Goal: Task Accomplishment & Management: Manage account settings

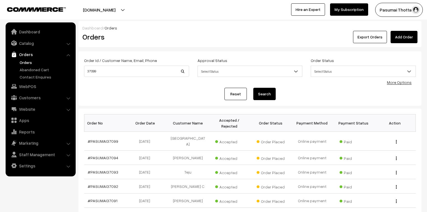
click at [77, 72] on div "Dashboard / Orders Orders Export Orders Add Order Order Id / Customer Name, Ema…" at bounding box center [213, 167] width 427 height 292
type input "37406"
click at [253, 88] on button "Search" at bounding box center [264, 94] width 22 height 12
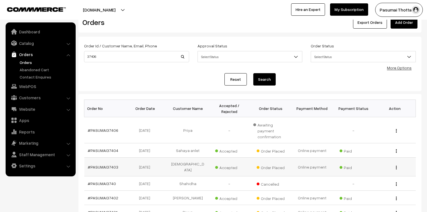
scroll to position [22, 0]
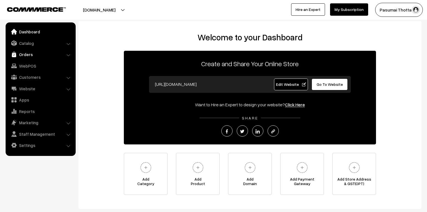
click at [25, 56] on link "Orders" at bounding box center [40, 54] width 67 height 10
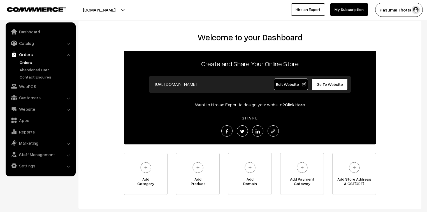
click at [26, 64] on link "Orders" at bounding box center [45, 62] width 55 height 6
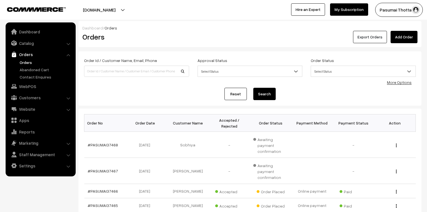
click at [386, 33] on button "Export Orders" at bounding box center [370, 37] width 34 height 12
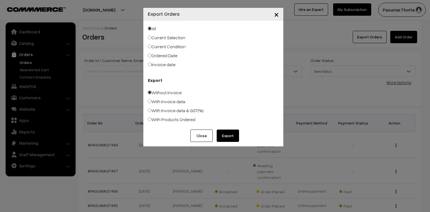
click at [153, 55] on label "Ordered Date" at bounding box center [163, 55] width 30 height 7
click at [152, 55] on input "Ordered Date" at bounding box center [150, 55] width 4 height 4
radio input "true"
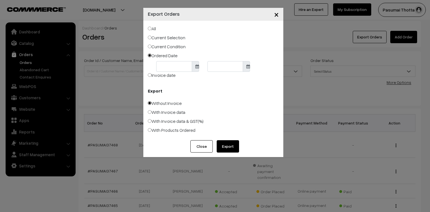
click at [173, 64] on body "Thank you for showing interest. Our team will call you shortly. Close pasumaith…" at bounding box center [215, 198] width 430 height 396
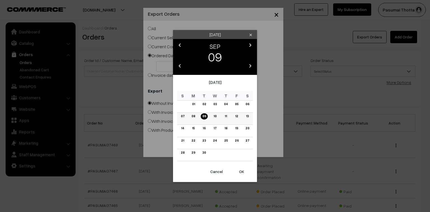
click at [195, 118] on link "08" at bounding box center [193, 116] width 7 height 6
click at [242, 170] on button "OK" at bounding box center [242, 171] width 22 height 12
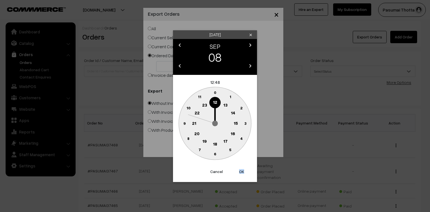
click at [242, 170] on button "OK" at bounding box center [242, 171] width 22 height 12
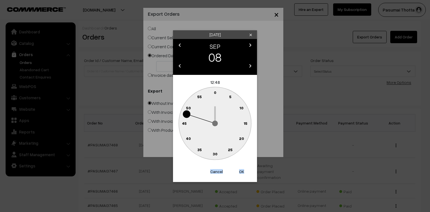
click at [242, 170] on button "OK" at bounding box center [242, 171] width 22 height 12
type input "[DATE]"
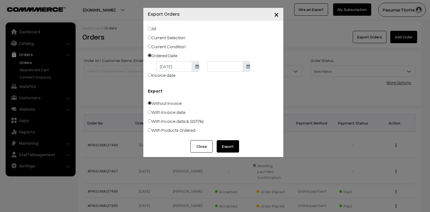
click at [218, 67] on body "Thank you for showing interest. Our team will call you shortly. Close pasumaith…" at bounding box center [215, 198] width 430 height 396
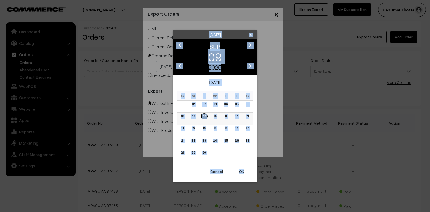
click at [205, 118] on link "09" at bounding box center [204, 116] width 7 height 6
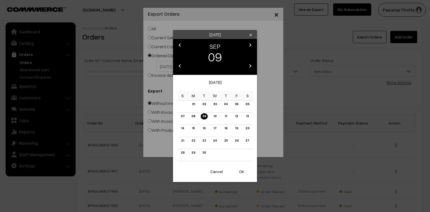
click at [241, 170] on button "OK" at bounding box center [242, 171] width 22 height 12
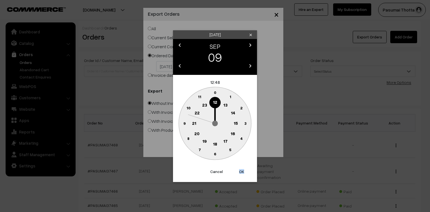
click at [241, 170] on button "OK" at bounding box center [242, 171] width 22 height 12
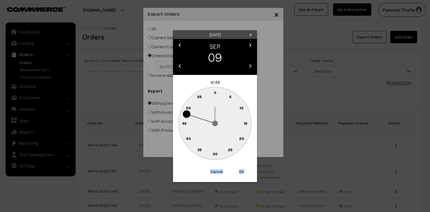
click at [241, 170] on button "OK" at bounding box center [242, 171] width 22 height 12
type input "[DATE]"
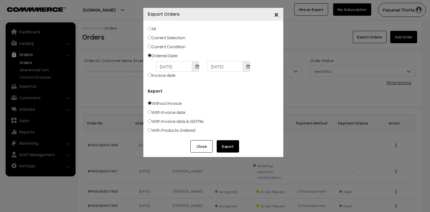
click at [233, 148] on button "Export" at bounding box center [228, 146] width 22 height 12
click at [275, 15] on span "×" at bounding box center [276, 14] width 5 height 10
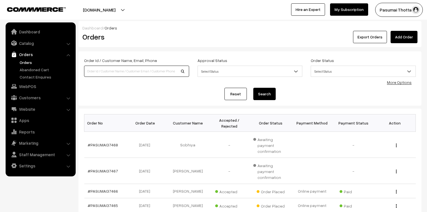
click at [108, 73] on input at bounding box center [136, 71] width 105 height 11
type input "37429"
click at [253, 88] on button "Search" at bounding box center [264, 94] width 22 height 12
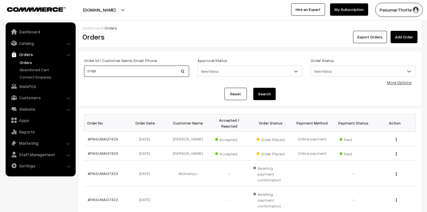
drag, startPoint x: 104, startPoint y: 70, endPoint x: 80, endPoint y: 73, distance: 24.8
click at [80, 73] on div "Order Id / Customer Name, Email, Phone 37429" at bounding box center [136, 68] width 113 height 23
click at [396, 81] on link "More Options" at bounding box center [399, 82] width 25 height 5
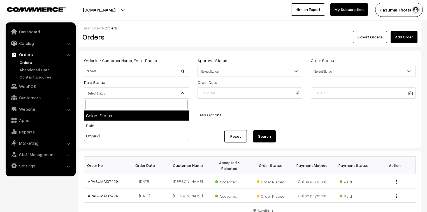
click at [108, 91] on span "Select Status" at bounding box center [136, 93] width 104 height 10
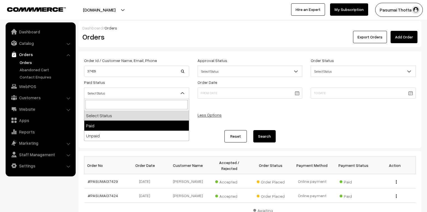
select select "1"
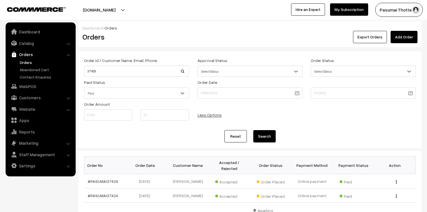
click at [273, 138] on button "Search" at bounding box center [264, 136] width 22 height 12
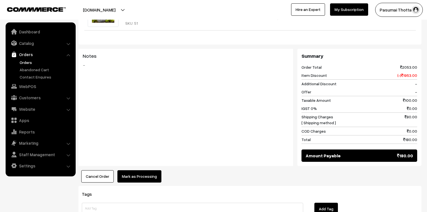
scroll to position [246, 0]
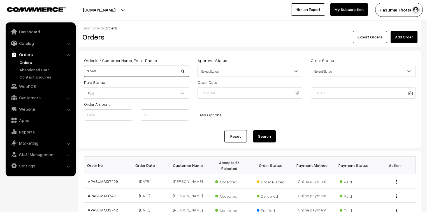
drag, startPoint x: 104, startPoint y: 73, endPoint x: 86, endPoint y: 72, distance: 18.2
click at [86, 72] on input "37429" at bounding box center [136, 71] width 105 height 11
click at [266, 137] on button "Search" at bounding box center [264, 136] width 22 height 12
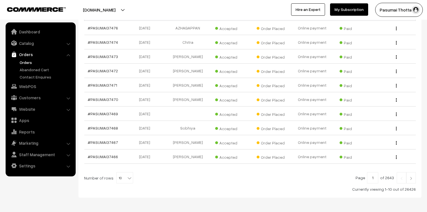
scroll to position [169, 0]
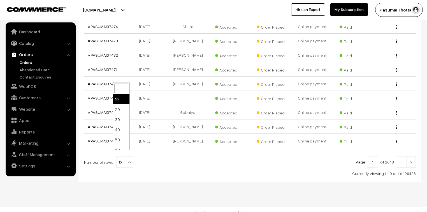
click at [127, 159] on b at bounding box center [130, 162] width 6 height 6
select select "100"
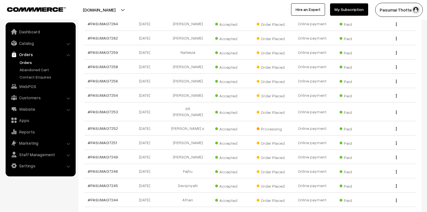
scroll to position [2241, 0]
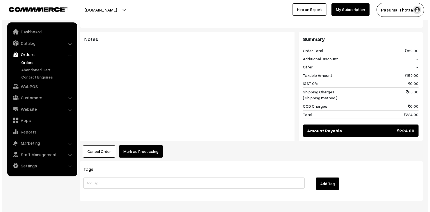
scroll to position [224, 0]
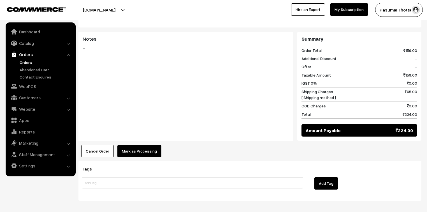
click at [148, 145] on button "Mark as Processing" at bounding box center [139, 151] width 44 height 12
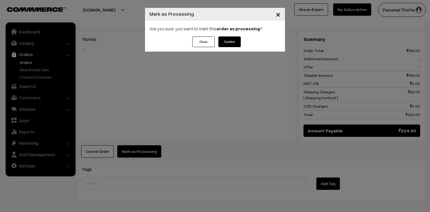
click at [234, 45] on button "Confirm" at bounding box center [229, 41] width 22 height 11
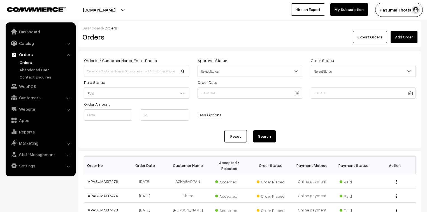
select select "100"
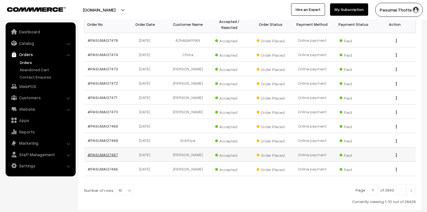
scroll to position [169, 0]
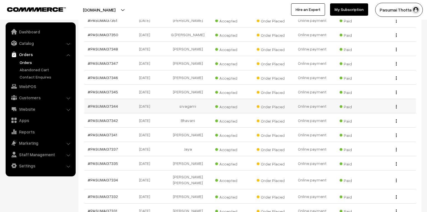
scroll to position [1481, 0]
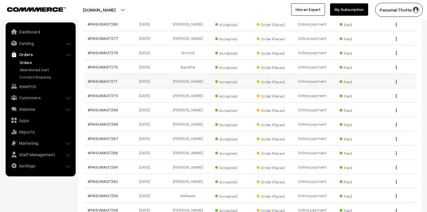
scroll to position [2091, 0]
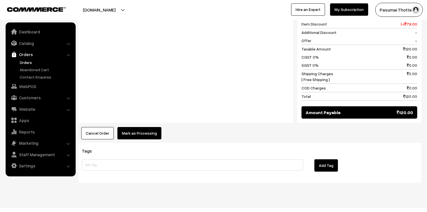
click at [144, 127] on button "Mark as Processing" at bounding box center [139, 133] width 44 height 12
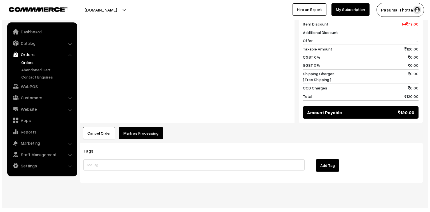
scroll to position [259, 0]
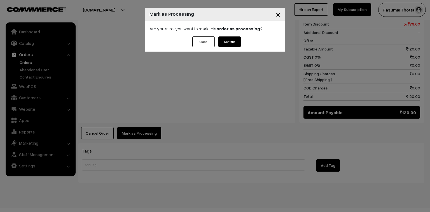
click at [231, 43] on button "Confirm" at bounding box center [229, 41] width 22 height 11
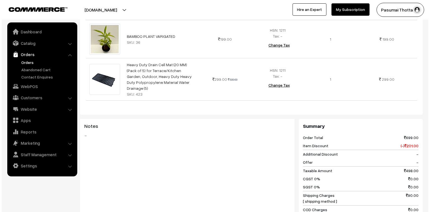
scroll to position [269, 0]
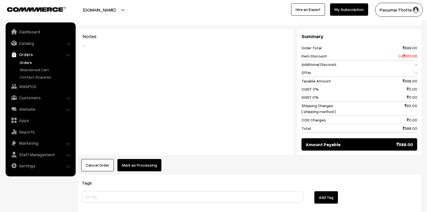
click at [141, 147] on div "Product Price Tax Rate Quantity Total BAMBOO PLANT VARIGATED SKU: 36 199.00 299…" at bounding box center [249, 42] width 343 height 258
click at [142, 159] on button "Mark as Processing" at bounding box center [139, 165] width 44 height 12
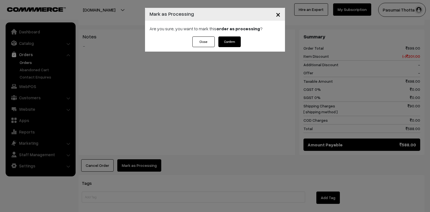
click at [225, 38] on button "Confirm" at bounding box center [229, 41] width 22 height 11
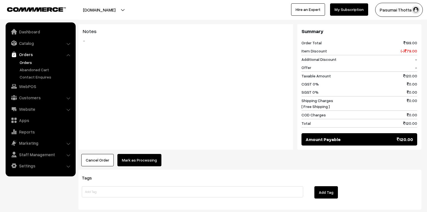
scroll to position [246, 0]
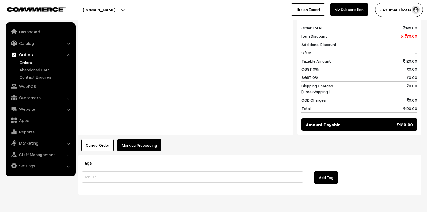
click at [108, 129] on div "Product Price Tax Rate Quantity Total [DATE] offer 120.00 199.00" at bounding box center [249, 43] width 343 height 215
click at [137, 139] on button "Mark as Processing" at bounding box center [139, 145] width 44 height 12
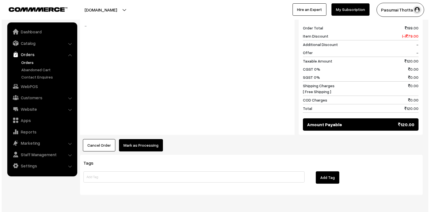
scroll to position [247, 0]
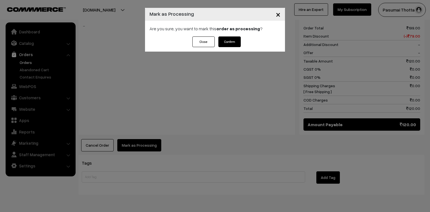
click at [231, 36] on button "Confirm" at bounding box center [229, 41] width 22 height 11
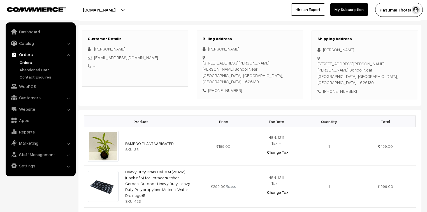
scroll to position [90, 0]
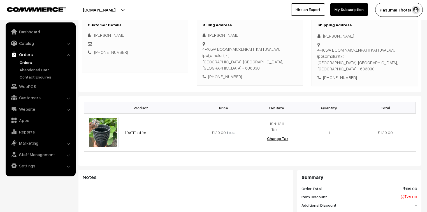
scroll to position [90, 0]
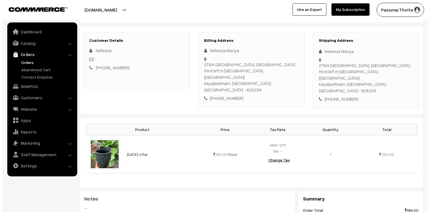
scroll to position [202, 0]
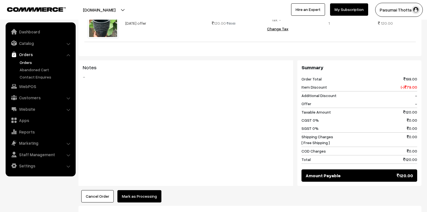
click at [155, 190] on button "Mark as Processing" at bounding box center [139, 196] width 44 height 12
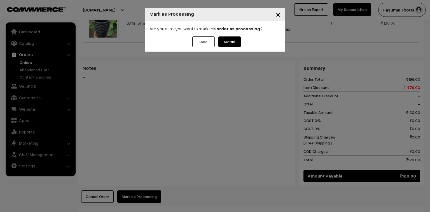
click at [228, 43] on button "Confirm" at bounding box center [229, 41] width 22 height 11
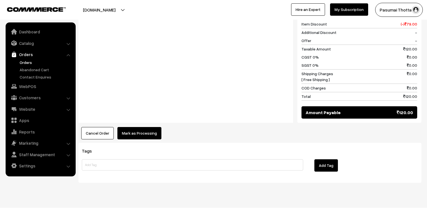
click at [149, 127] on button "Mark as Processing" at bounding box center [139, 133] width 44 height 12
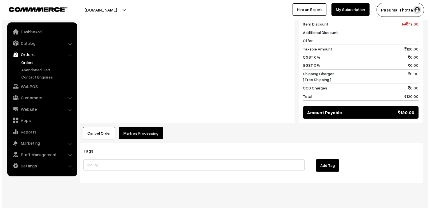
scroll to position [252, 0]
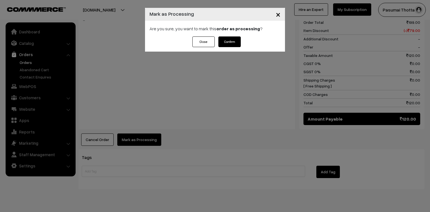
click at [227, 42] on button "Confirm" at bounding box center [229, 41] width 22 height 11
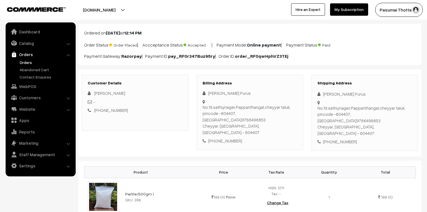
scroll to position [90, 0]
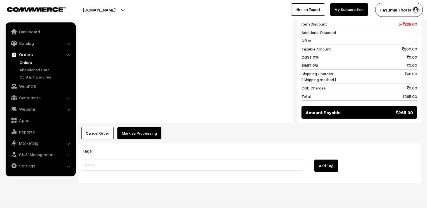
click at [148, 127] on button "Mark as Processing" at bounding box center [139, 133] width 44 height 12
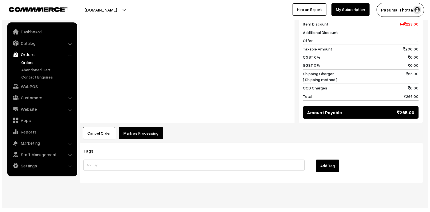
scroll to position [303, 0]
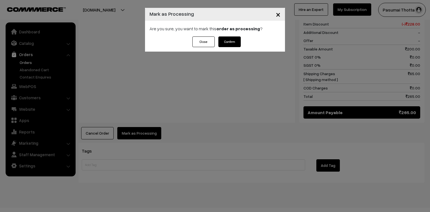
click at [225, 43] on button "Confirm" at bounding box center [229, 41] width 22 height 11
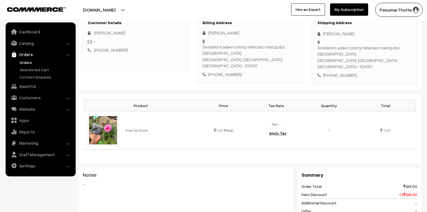
scroll to position [90, 0]
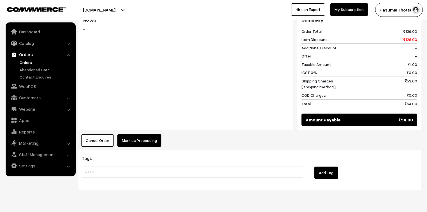
click at [145, 134] on button "Mark as Processing" at bounding box center [139, 140] width 44 height 12
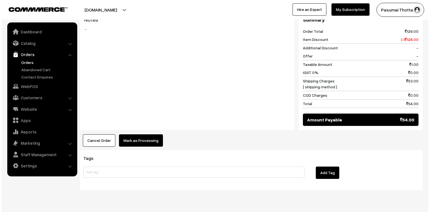
scroll to position [243, 0]
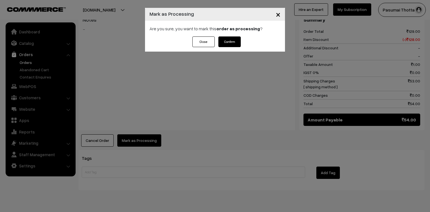
click at [234, 43] on button "Confirm" at bounding box center [229, 41] width 22 height 11
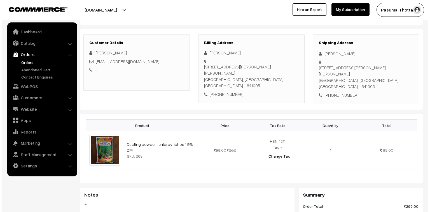
scroll to position [202, 0]
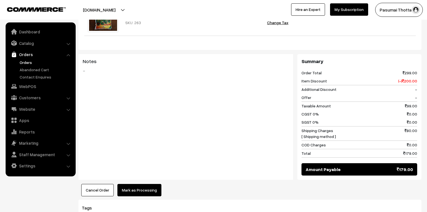
click at [143, 185] on button "Mark as Processing" at bounding box center [139, 190] width 44 height 12
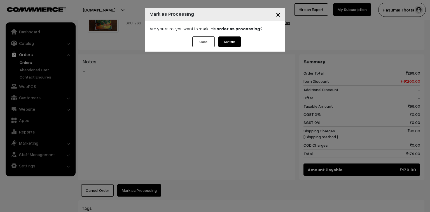
click at [225, 38] on button "Confirm" at bounding box center [229, 41] width 22 height 11
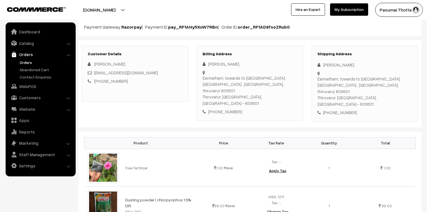
scroll to position [22, 0]
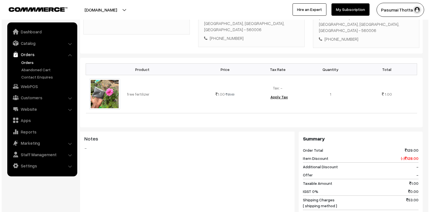
scroll to position [246, 0]
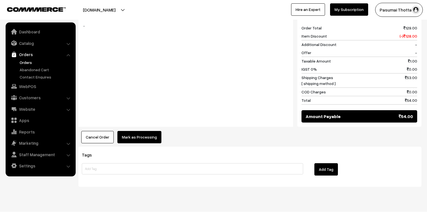
click at [124, 138] on button "Mark as Processing" at bounding box center [139, 137] width 44 height 12
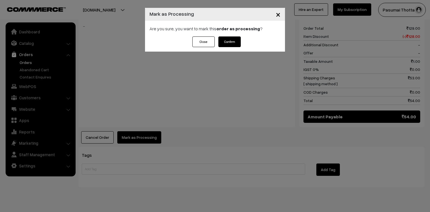
click at [235, 39] on button "Confirm" at bounding box center [229, 41] width 22 height 11
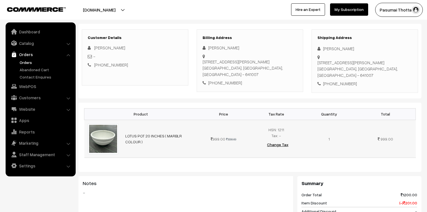
scroll to position [90, 0]
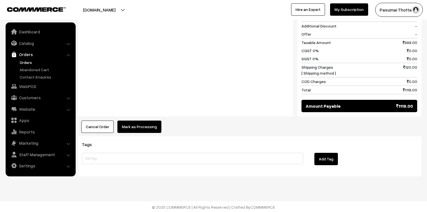
click at [137, 128] on button "Mark as Processing" at bounding box center [139, 126] width 44 height 12
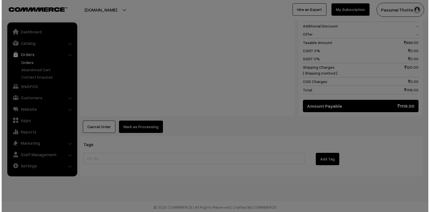
scroll to position [259, 0]
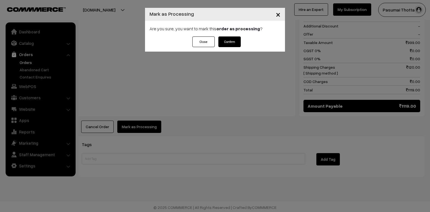
click at [226, 42] on button "Confirm" at bounding box center [229, 41] width 22 height 11
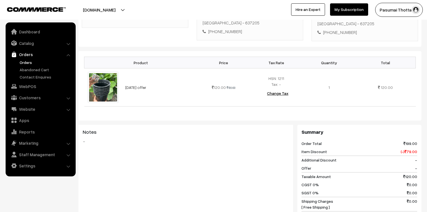
scroll to position [259, 0]
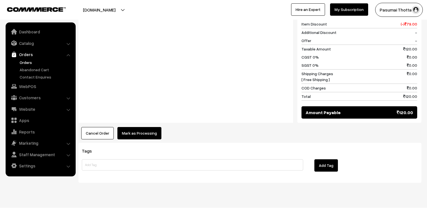
click at [134, 127] on button "Mark as Processing" at bounding box center [139, 133] width 44 height 12
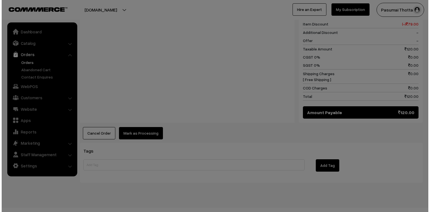
scroll to position [259, 0]
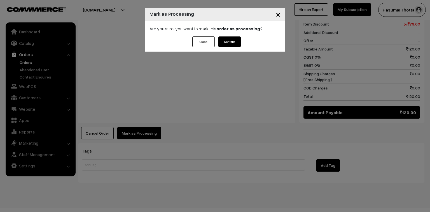
click at [233, 44] on button "Confirm" at bounding box center [229, 41] width 22 height 11
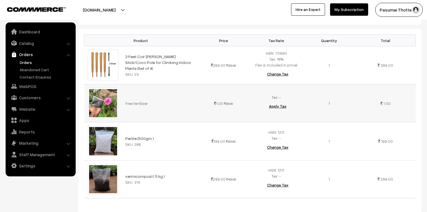
scroll to position [179, 0]
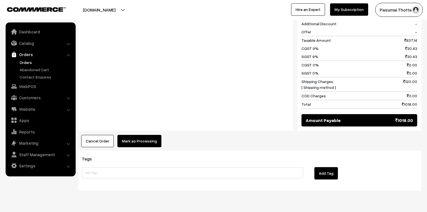
click at [141, 137] on button "Mark as Processing" at bounding box center [139, 141] width 44 height 12
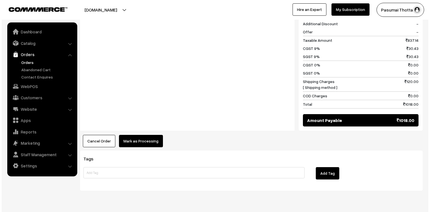
scroll to position [382, 0]
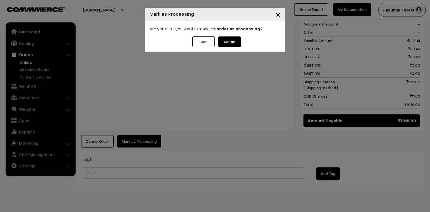
click at [231, 41] on button "Confirm" at bounding box center [229, 41] width 22 height 11
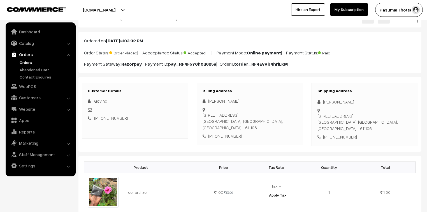
scroll to position [67, 0]
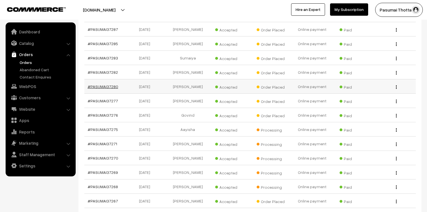
scroll to position [2046, 0]
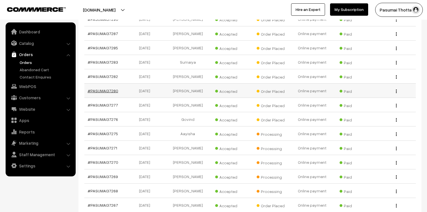
drag, startPoint x: 112, startPoint y: 84, endPoint x: 111, endPoint y: 81, distance: 3.5
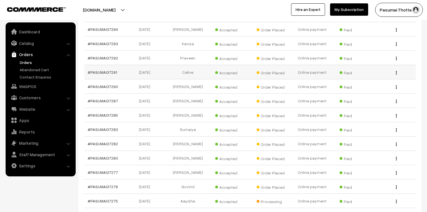
scroll to position [1979, 0]
drag, startPoint x: 104, startPoint y: 47, endPoint x: 107, endPoint y: 49, distance: 2.9
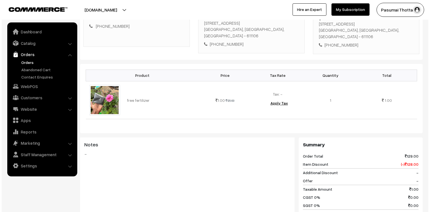
scroll to position [224, 0]
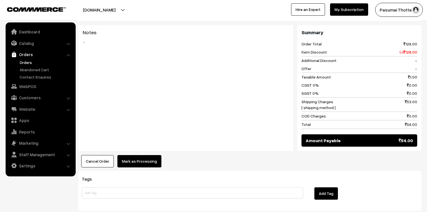
click at [150, 155] on button "Mark as Processing" at bounding box center [139, 161] width 44 height 12
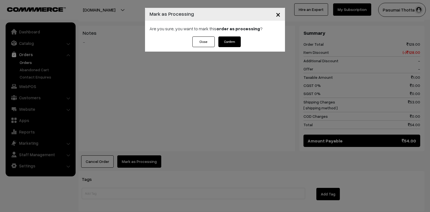
click at [221, 43] on button "Confirm" at bounding box center [229, 41] width 22 height 11
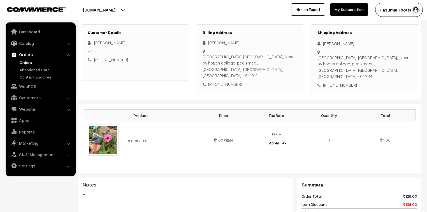
scroll to position [90, 0]
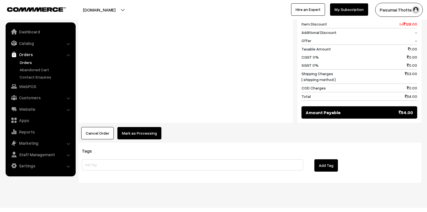
click at [143, 129] on button "Mark as Processing" at bounding box center [139, 133] width 44 height 12
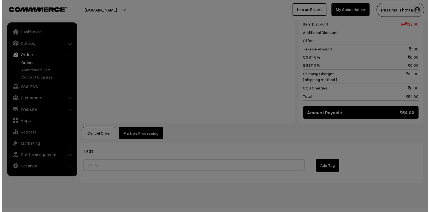
scroll to position [259, 0]
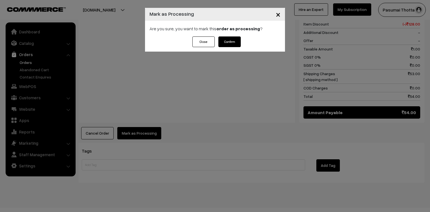
click at [239, 39] on button "Confirm" at bounding box center [229, 41] width 22 height 11
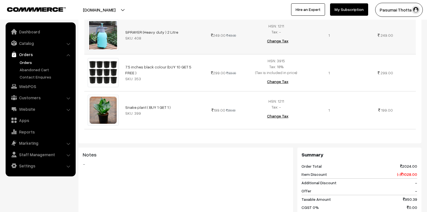
scroll to position [291, 0]
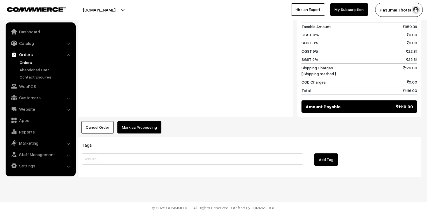
click at [139, 123] on button "Mark as Processing" at bounding box center [139, 127] width 44 height 12
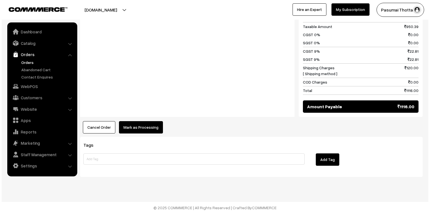
scroll to position [465, 0]
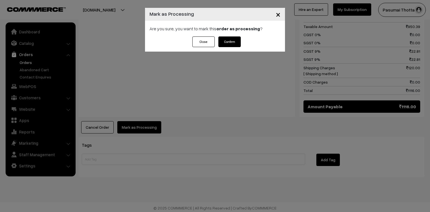
click at [224, 39] on button "Confirm" at bounding box center [229, 41] width 22 height 11
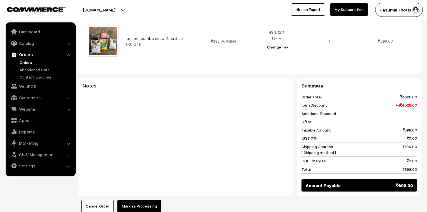
scroll to position [202, 0]
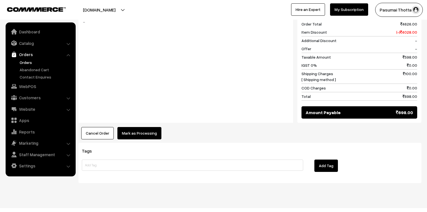
click at [138, 127] on button "Mark as Processing" at bounding box center [139, 133] width 44 height 12
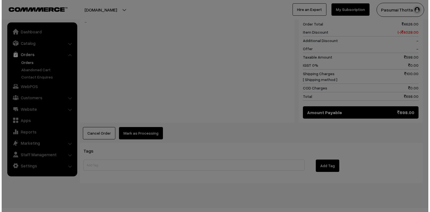
scroll to position [327, 0]
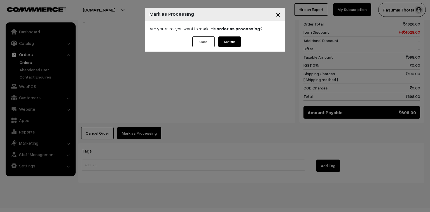
click at [230, 42] on button "Confirm" at bounding box center [229, 41] width 22 height 11
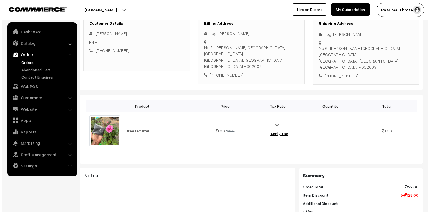
scroll to position [202, 0]
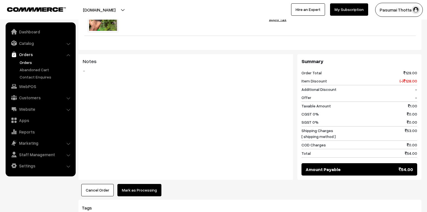
click at [147, 184] on button "Mark as Processing" at bounding box center [139, 190] width 44 height 12
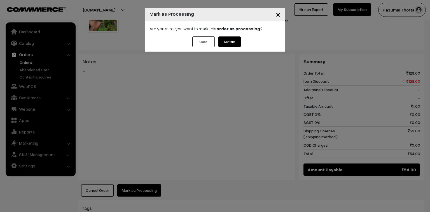
click at [229, 40] on button "Confirm" at bounding box center [229, 41] width 22 height 11
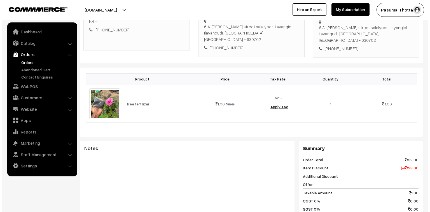
scroll to position [202, 0]
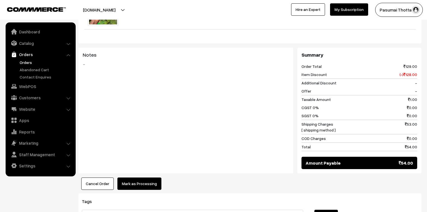
click at [143, 177] on button "Mark as Processing" at bounding box center [139, 183] width 44 height 12
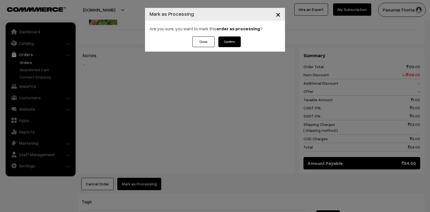
click at [231, 39] on button "Confirm" at bounding box center [229, 41] width 22 height 11
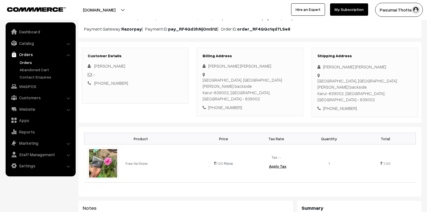
scroll to position [67, 0]
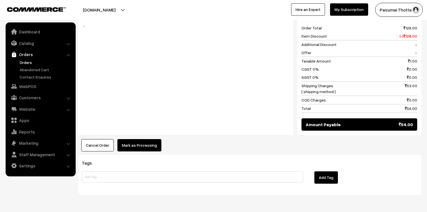
click at [139, 139] on button "Mark as Processing" at bounding box center [139, 145] width 44 height 12
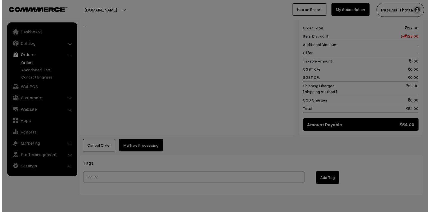
scroll to position [246, 0]
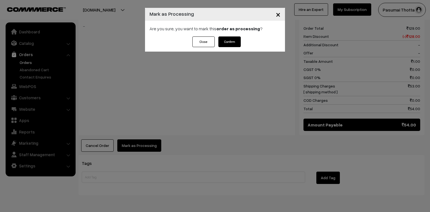
click at [229, 39] on button "Confirm" at bounding box center [229, 41] width 22 height 11
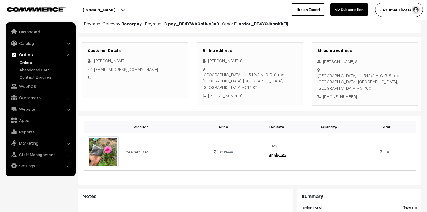
scroll to position [67, 0]
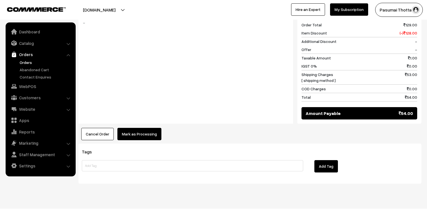
click at [146, 128] on button "Mark as Processing" at bounding box center [139, 134] width 44 height 12
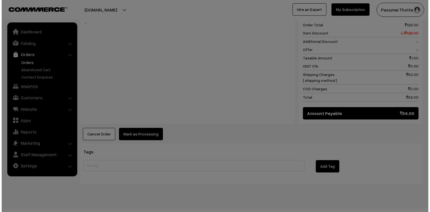
scroll to position [243, 0]
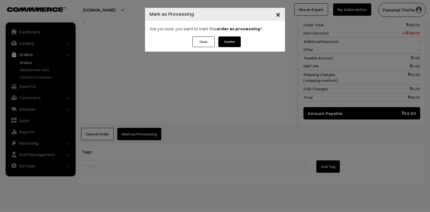
click at [238, 41] on button "Confirm" at bounding box center [229, 41] width 22 height 11
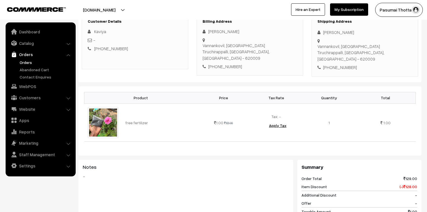
scroll to position [45, 0]
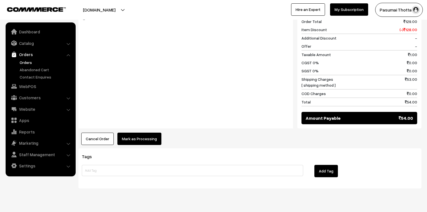
click at [125, 132] on button "Mark as Processing" at bounding box center [139, 138] width 44 height 12
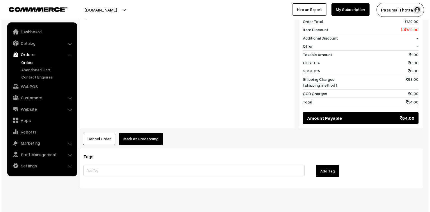
scroll to position [247, 0]
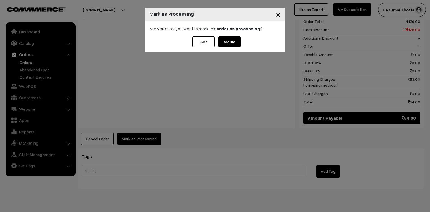
click at [236, 35] on div "Are you sure, you want to mark this order as processing ?" at bounding box center [215, 29] width 140 height 16
click at [234, 40] on button "Confirm" at bounding box center [229, 41] width 22 height 11
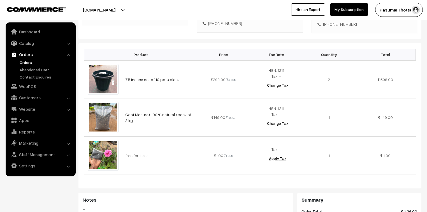
scroll to position [134, 0]
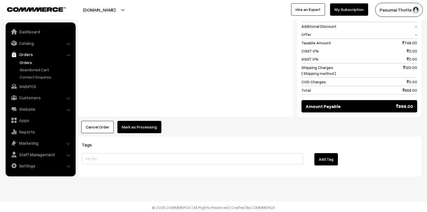
click at [132, 121] on button "Mark as Processing" at bounding box center [139, 127] width 44 height 12
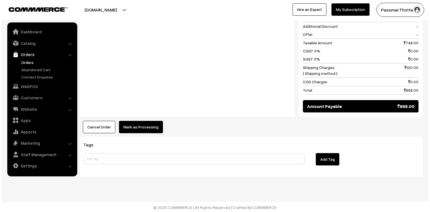
scroll to position [335, 0]
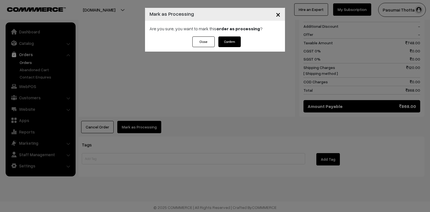
click at [233, 42] on button "Confirm" at bounding box center [229, 41] width 22 height 11
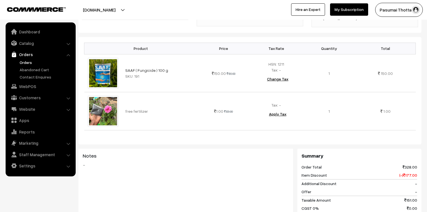
scroll to position [246, 0]
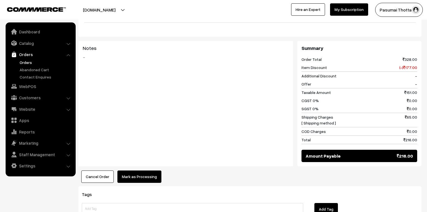
click at [136, 170] on button "Mark as Processing" at bounding box center [139, 176] width 44 height 12
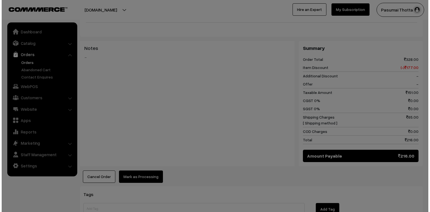
scroll to position [247, 0]
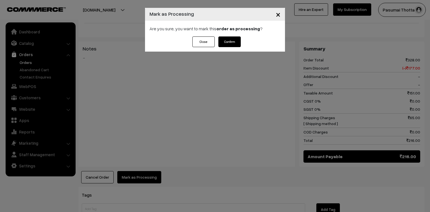
click at [226, 41] on button "Confirm" at bounding box center [229, 41] width 22 height 11
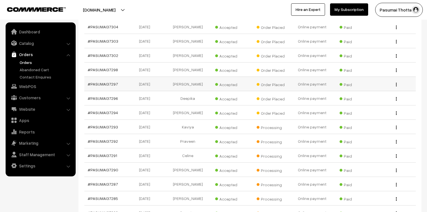
scroll to position [1930, 0]
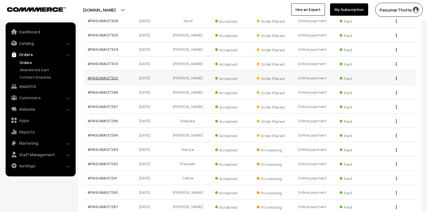
drag, startPoint x: 110, startPoint y: 66, endPoint x: 105, endPoint y: 69, distance: 6.2
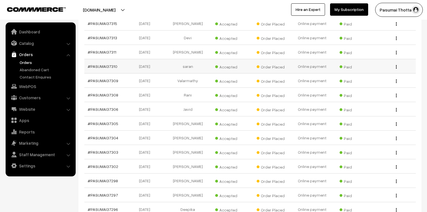
scroll to position [1841, 0]
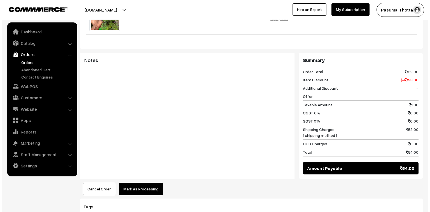
scroll to position [224, 0]
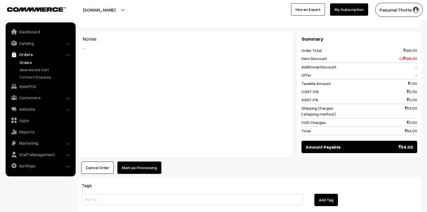
click at [149, 161] on button "Mark as Processing" at bounding box center [139, 167] width 44 height 12
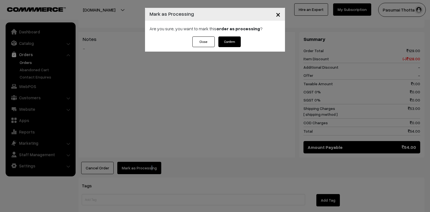
click at [229, 38] on button "Confirm" at bounding box center [229, 41] width 22 height 11
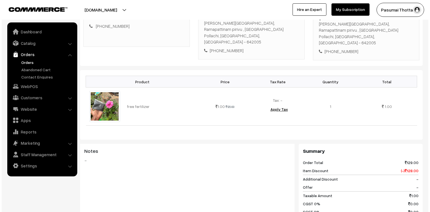
scroll to position [202, 0]
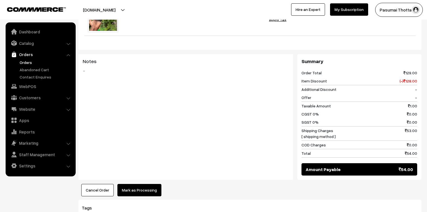
click at [151, 184] on button "Mark as Processing" at bounding box center [139, 190] width 44 height 12
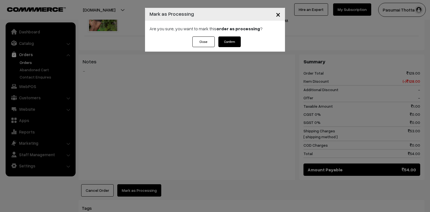
click at [234, 42] on button "Confirm" at bounding box center [229, 41] width 22 height 11
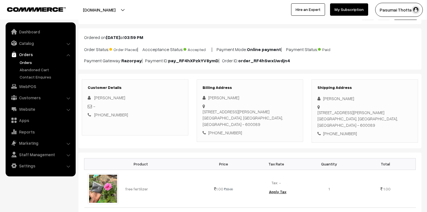
scroll to position [67, 0]
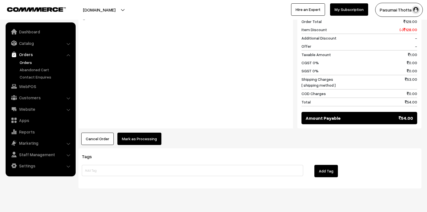
click at [141, 136] on button "Mark as Processing" at bounding box center [139, 138] width 44 height 12
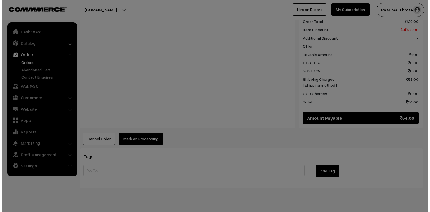
scroll to position [247, 0]
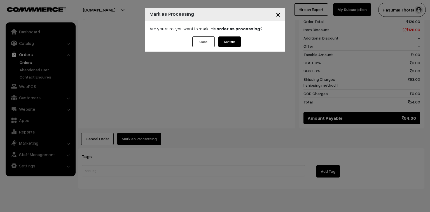
click at [231, 43] on button "Confirm" at bounding box center [229, 41] width 22 height 11
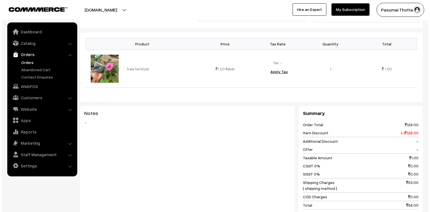
scroll to position [224, 0]
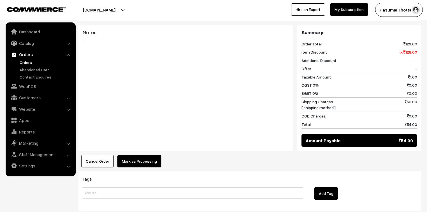
click at [157, 156] on button "Mark as Processing" at bounding box center [139, 161] width 44 height 12
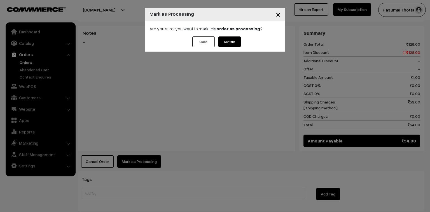
click at [223, 40] on button "Confirm" at bounding box center [229, 41] width 22 height 11
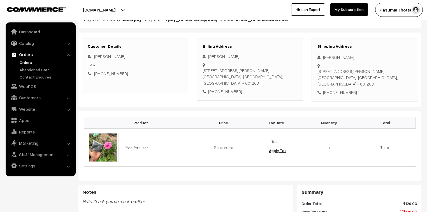
scroll to position [67, 0]
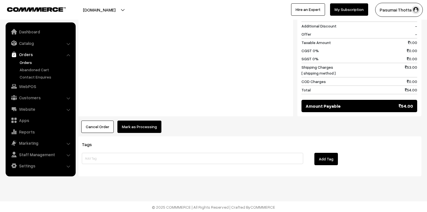
click at [144, 126] on button "Mark as Processing" at bounding box center [139, 126] width 44 height 12
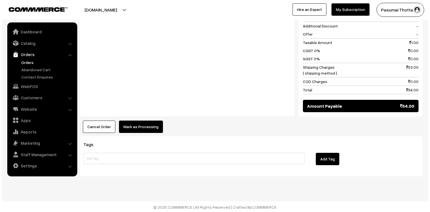
scroll to position [259, 0]
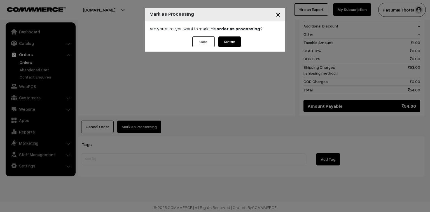
click at [228, 41] on button "Confirm" at bounding box center [229, 41] width 22 height 11
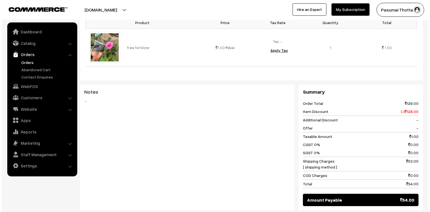
scroll to position [224, 0]
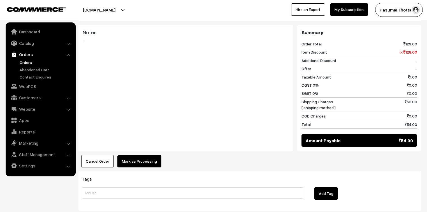
click at [136, 157] on button "Mark as Processing" at bounding box center [139, 161] width 44 height 12
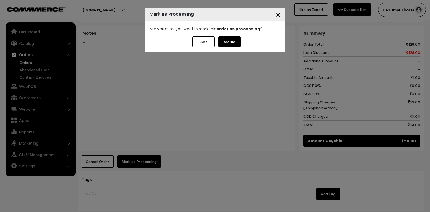
click at [225, 37] on button "Confirm" at bounding box center [229, 41] width 22 height 11
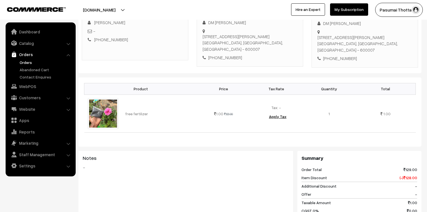
scroll to position [246, 0]
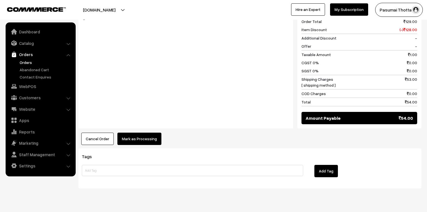
click at [149, 125] on div "Product Price Tax Rate Quantity Total free fertilizer 1.00 129.00" at bounding box center [249, 36] width 343 height 215
click at [150, 132] on button "Mark as Processing" at bounding box center [139, 138] width 44 height 12
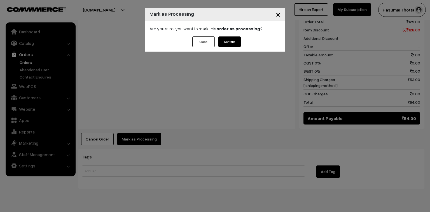
click at [233, 39] on button "Confirm" at bounding box center [229, 41] width 22 height 11
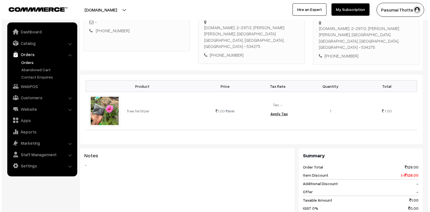
scroll to position [179, 0]
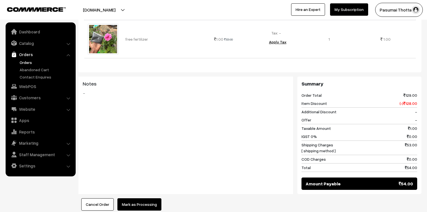
click at [141, 198] on button "Mark as Processing" at bounding box center [139, 204] width 44 height 12
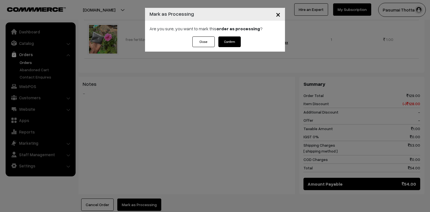
click at [236, 39] on button "Confirm" at bounding box center [229, 41] width 22 height 11
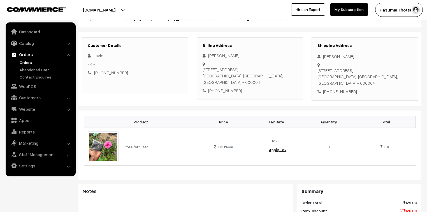
scroll to position [67, 0]
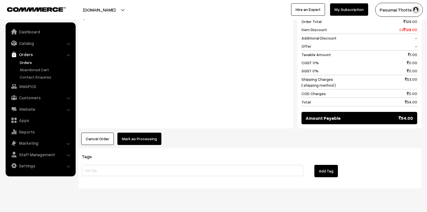
click at [152, 132] on button "Mark as Processing" at bounding box center [139, 138] width 44 height 12
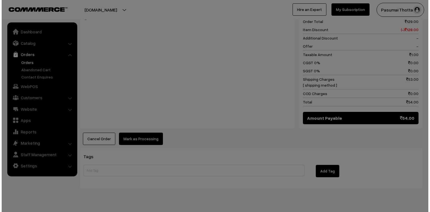
scroll to position [247, 0]
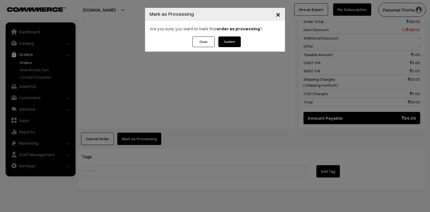
click at [223, 40] on button "Confirm" at bounding box center [229, 41] width 22 height 11
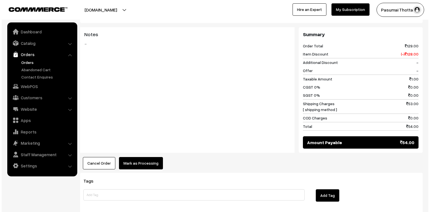
scroll to position [224, 0]
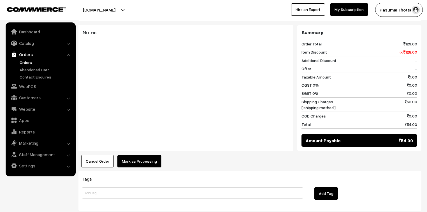
click at [152, 155] on button "Mark as Processing" at bounding box center [139, 161] width 44 height 12
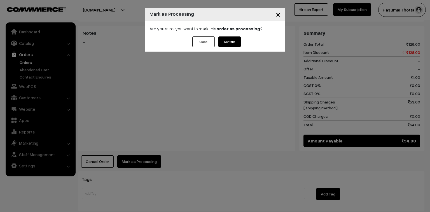
click at [228, 39] on button "Confirm" at bounding box center [229, 41] width 22 height 11
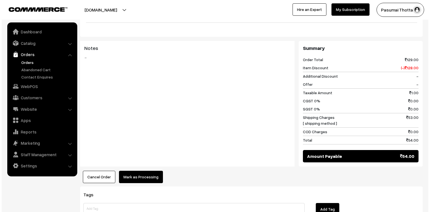
scroll to position [224, 0]
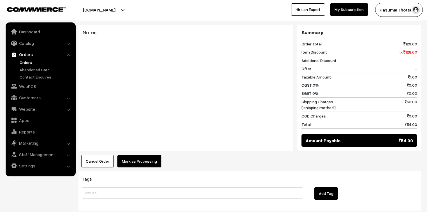
click at [155, 159] on button "Mark as Processing" at bounding box center [139, 161] width 44 height 12
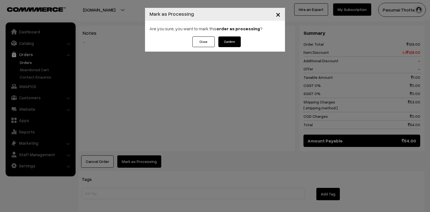
click at [232, 43] on button "Confirm" at bounding box center [229, 41] width 22 height 11
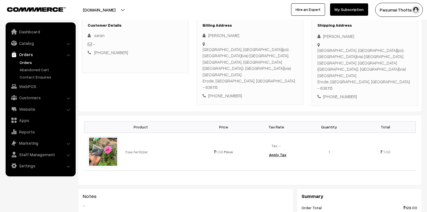
scroll to position [90, 0]
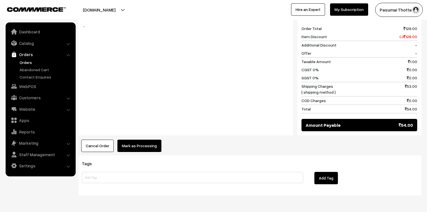
click at [119, 139] on button "Mark as Processing" at bounding box center [139, 145] width 44 height 12
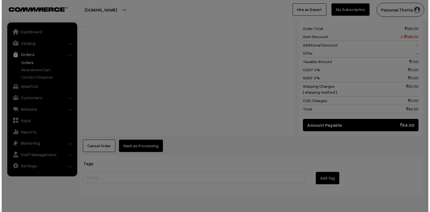
scroll to position [265, 0]
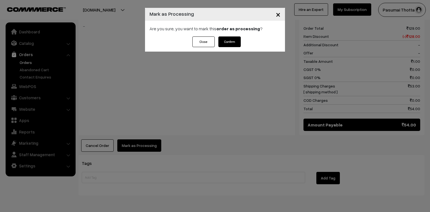
click at [227, 40] on button "Confirm" at bounding box center [229, 41] width 22 height 11
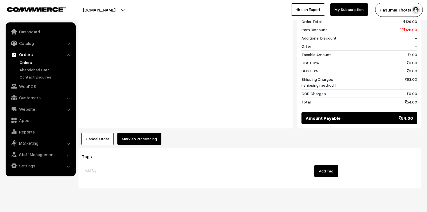
scroll to position [251, 0]
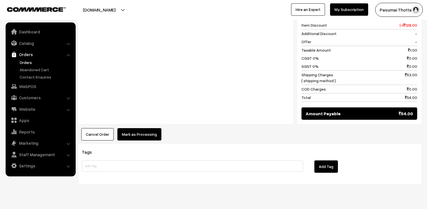
click at [129, 128] on button "Mark as Processing" at bounding box center [139, 134] width 44 height 12
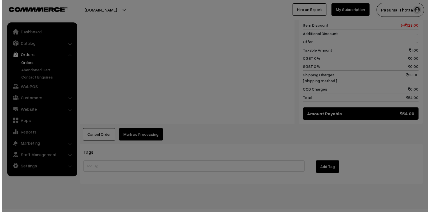
scroll to position [252, 0]
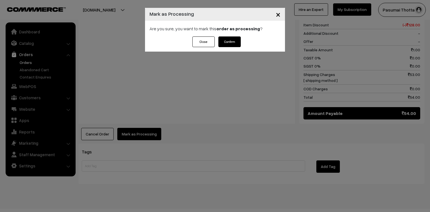
click at [228, 44] on button "Confirm" at bounding box center [229, 41] width 22 height 11
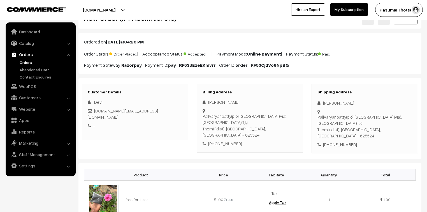
scroll to position [45, 0]
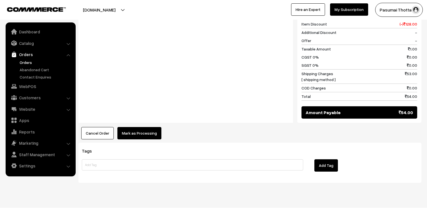
click at [142, 127] on button "Mark as Processing" at bounding box center [139, 133] width 44 height 12
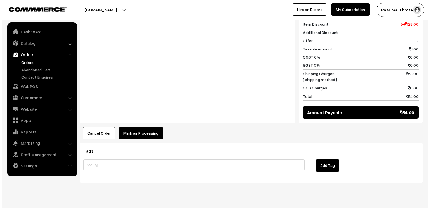
scroll to position [259, 0]
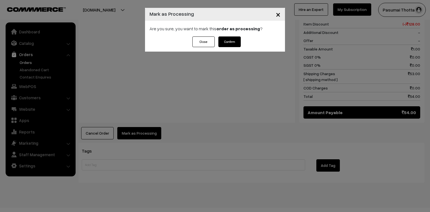
click at [234, 44] on button "Confirm" at bounding box center [229, 41] width 22 height 11
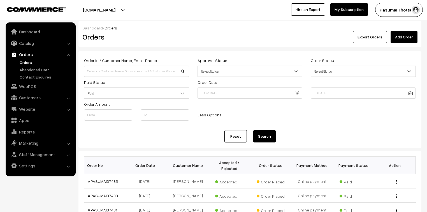
scroll to position [1768, 0]
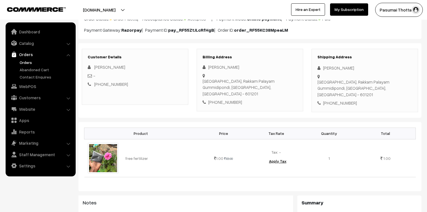
scroll to position [67, 0]
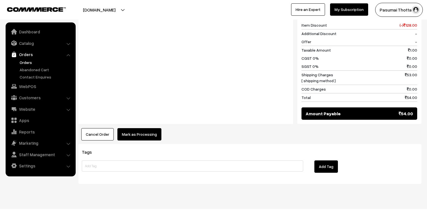
click at [140, 128] on button "Mark as Processing" at bounding box center [139, 134] width 44 height 12
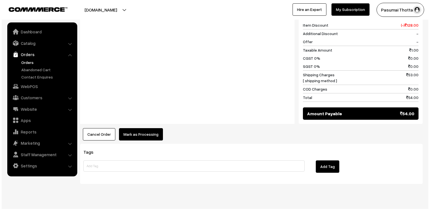
scroll to position [252, 0]
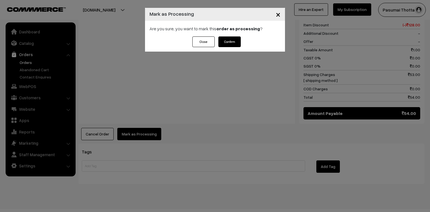
click at [217, 39] on div "Close Confirm" at bounding box center [215, 41] width 51 height 11
click at [222, 40] on button "Confirm" at bounding box center [229, 41] width 22 height 11
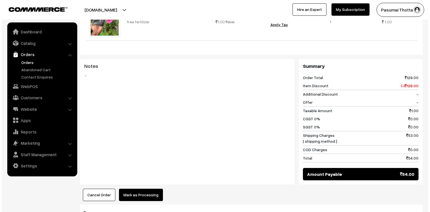
scroll to position [202, 0]
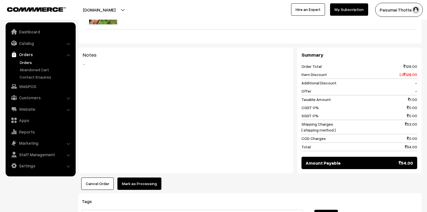
click at [147, 189] on button "Mark as Processing" at bounding box center [139, 183] width 44 height 12
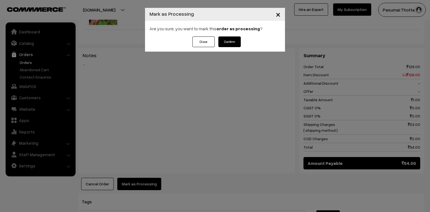
click at [227, 43] on button "Confirm" at bounding box center [229, 41] width 22 height 11
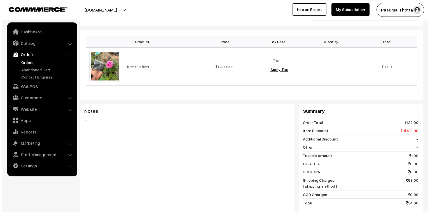
scroll to position [179, 0]
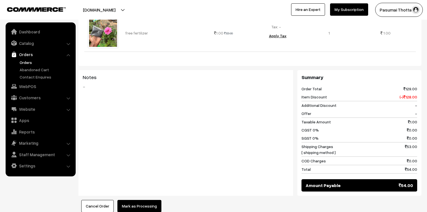
click at [142, 206] on button "Mark as Processing" at bounding box center [139, 206] width 44 height 12
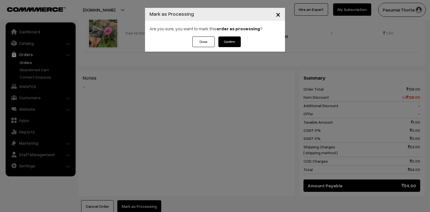
click at [226, 40] on button "Confirm" at bounding box center [229, 41] width 22 height 11
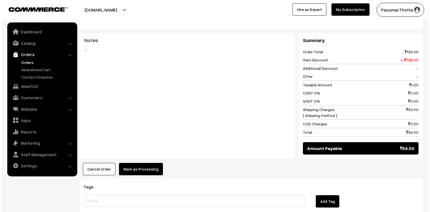
scroll to position [224, 0]
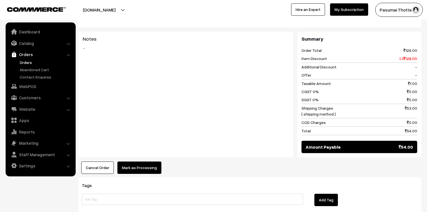
click at [154, 161] on button "Mark as Processing" at bounding box center [139, 167] width 44 height 12
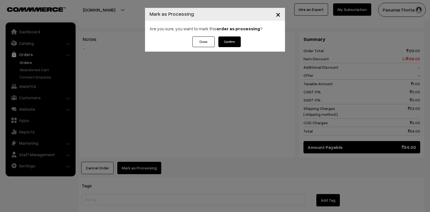
click at [236, 40] on button "Confirm" at bounding box center [229, 41] width 22 height 11
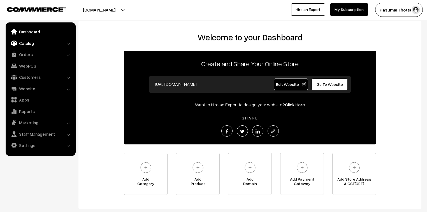
click at [23, 45] on link "Catalog" at bounding box center [40, 43] width 67 height 10
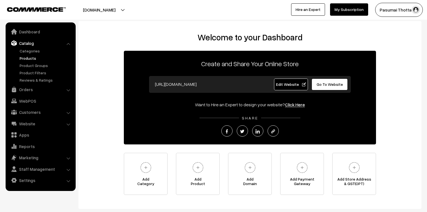
click at [23, 55] on link "Products" at bounding box center [45, 58] width 55 height 6
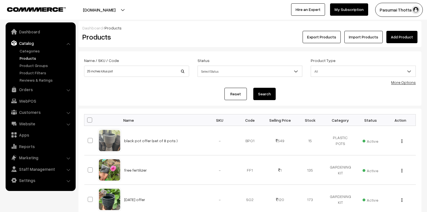
type input "25 inches lotus pot"
click at [253, 88] on button "Search" at bounding box center [264, 94] width 22 height 12
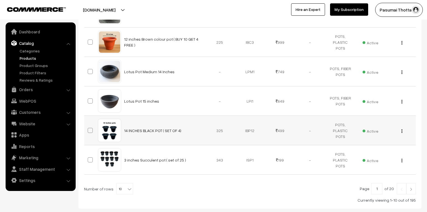
scroll to position [224, 0]
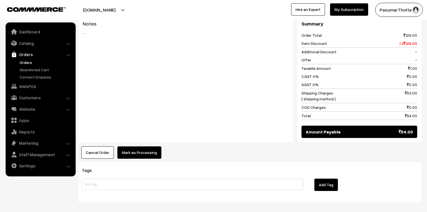
scroll to position [246, 0]
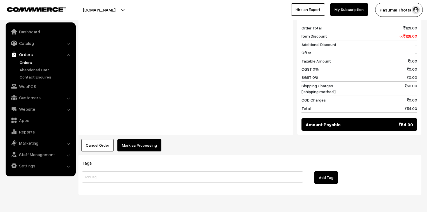
click at [134, 139] on button "Mark as Processing" at bounding box center [139, 145] width 44 height 12
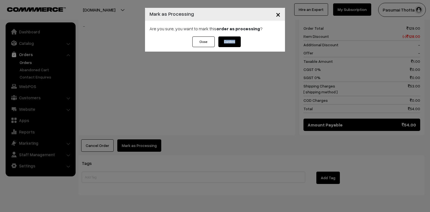
drag, startPoint x: 223, startPoint y: 48, endPoint x: 225, endPoint y: 44, distance: 4.9
click at [225, 44] on div "Close Confirm" at bounding box center [215, 43] width 140 height 15
click at [225, 44] on button "Confirm" at bounding box center [229, 41] width 22 height 11
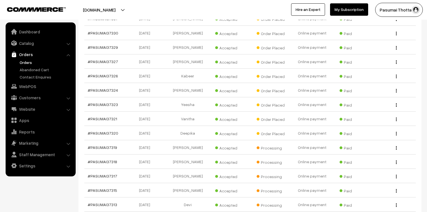
scroll to position [1718, 0]
drag, startPoint x: 0, startPoint y: 0, endPoint x: 101, endPoint y: 102, distance: 143.4
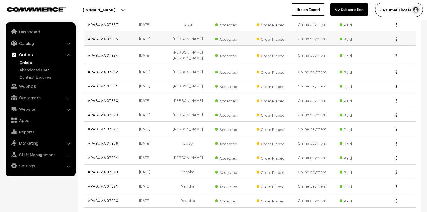
scroll to position [1628, 0]
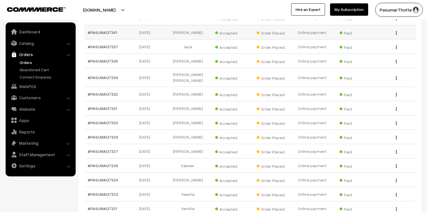
drag, startPoint x: 111, startPoint y: 29, endPoint x: 117, endPoint y: 27, distance: 6.1
click at [117, 27] on td "#PASUMAI37341" at bounding box center [104, 32] width 41 height 14
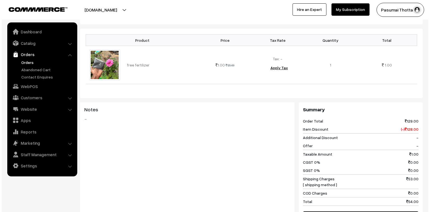
scroll to position [202, 0]
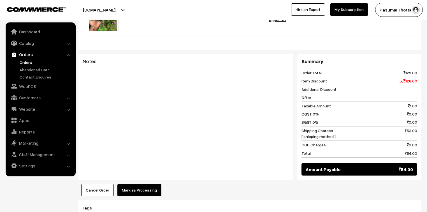
click at [145, 184] on button "Mark as Processing" at bounding box center [139, 190] width 44 height 12
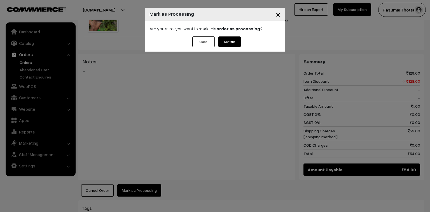
click at [225, 39] on button "Confirm" at bounding box center [229, 41] width 22 height 11
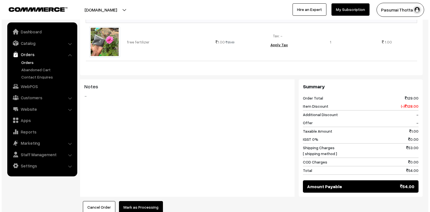
scroll to position [224, 0]
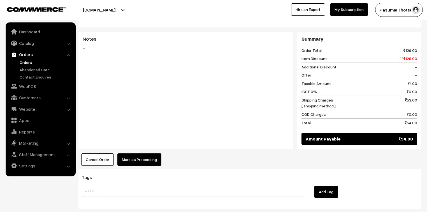
click at [140, 156] on button "Mark as Processing" at bounding box center [139, 159] width 44 height 12
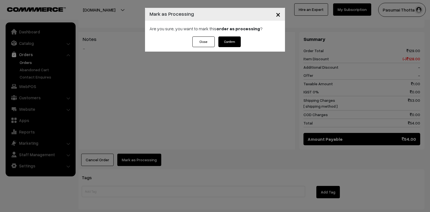
click at [236, 40] on button "Confirm" at bounding box center [229, 41] width 22 height 11
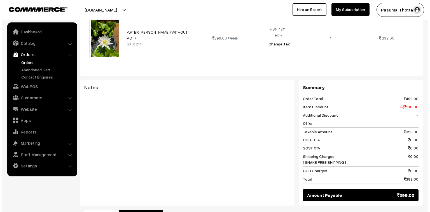
scroll to position [179, 0]
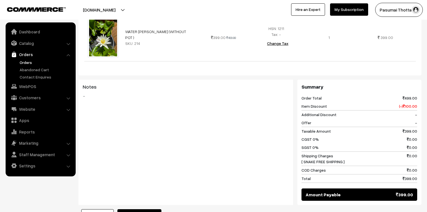
click at [147, 201] on div "Product Price Tax Rate Quantity Total WATER [PERSON_NAME] (WITHOUT POT ) SKU: 2…" at bounding box center [249, 109] width 343 height 225
click at [150, 209] on button "Mark as Processing" at bounding box center [139, 215] width 44 height 12
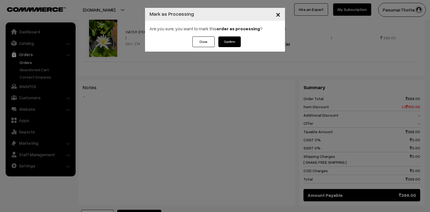
click at [229, 39] on button "Confirm" at bounding box center [229, 41] width 22 height 11
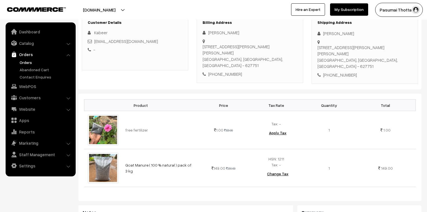
scroll to position [90, 0]
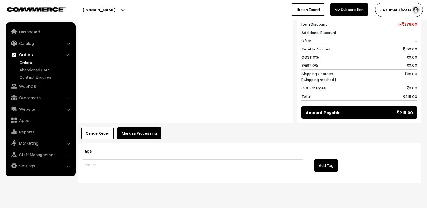
click at [124, 127] on button "Mark as Processing" at bounding box center [139, 133] width 44 height 12
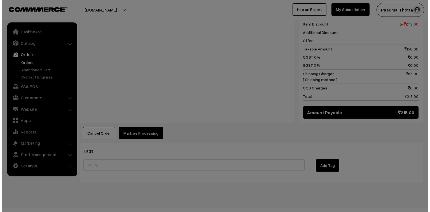
scroll to position [297, 0]
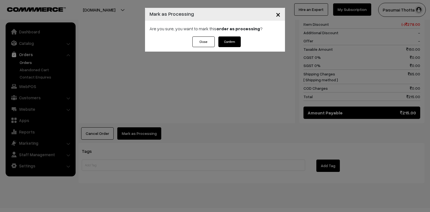
click at [231, 41] on button "Confirm" at bounding box center [229, 41] width 22 height 11
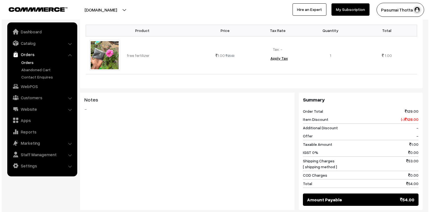
scroll to position [202, 0]
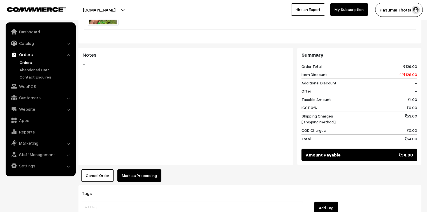
click at [149, 177] on button "Mark as Processing" at bounding box center [139, 175] width 44 height 12
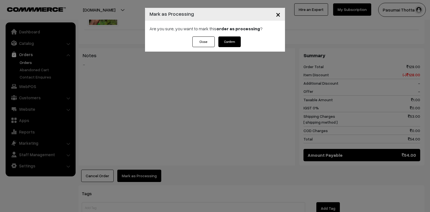
drag, startPoint x: 220, startPoint y: 50, endPoint x: 222, endPoint y: 46, distance: 4.5
click at [221, 48] on div "Close Confirm" at bounding box center [215, 43] width 140 height 15
click at [222, 46] on button "Confirm" at bounding box center [229, 41] width 22 height 11
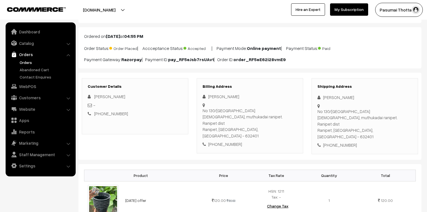
scroll to position [90, 0]
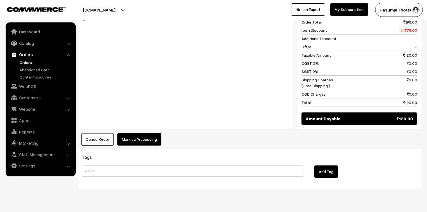
click at [138, 133] on button "Mark as Processing" at bounding box center [139, 139] width 44 height 12
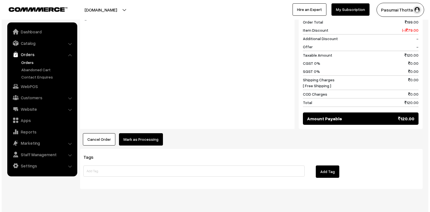
scroll to position [259, 0]
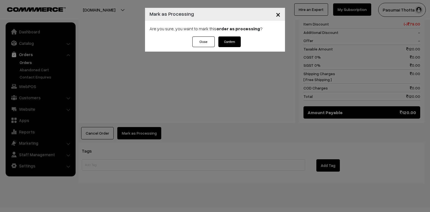
click at [234, 40] on button "Confirm" at bounding box center [229, 41] width 22 height 11
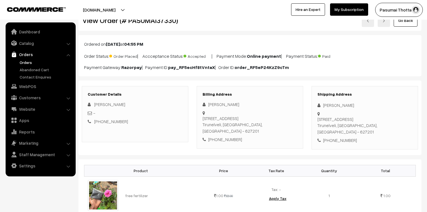
scroll to position [112, 0]
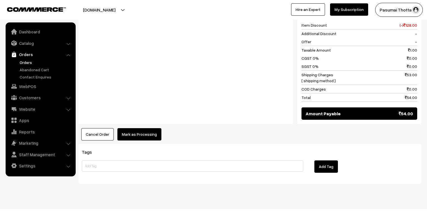
click at [136, 128] on button "Mark as Processing" at bounding box center [139, 134] width 44 height 12
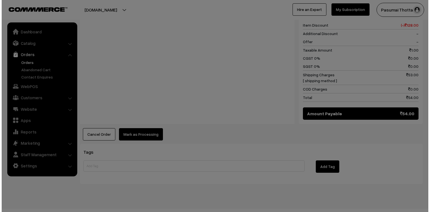
scroll to position [252, 0]
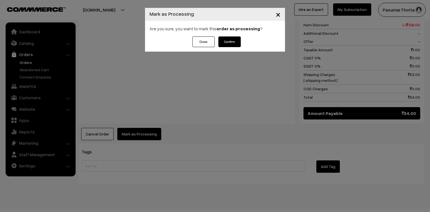
click at [224, 36] on div "Are you sure, you want to mark this order as processing ?" at bounding box center [215, 29] width 140 height 16
click at [234, 42] on button "Confirm" at bounding box center [229, 41] width 22 height 11
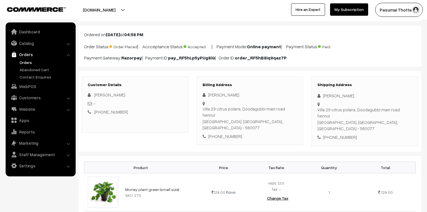
scroll to position [67, 0]
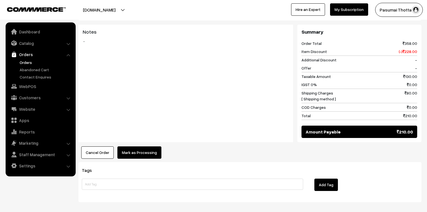
click at [150, 146] on button "Mark as Processing" at bounding box center [139, 152] width 44 height 12
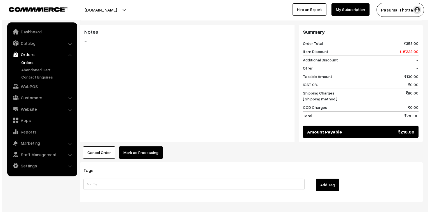
scroll to position [268, 0]
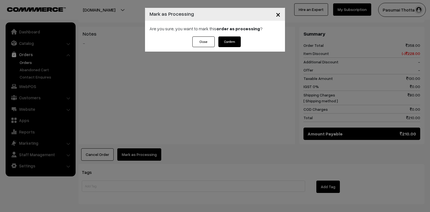
click at [226, 44] on button "Confirm" at bounding box center [229, 41] width 22 height 11
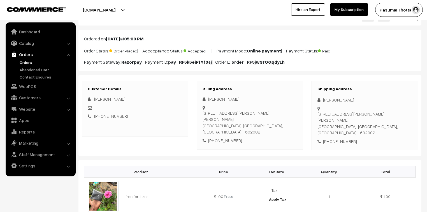
scroll to position [22, 0]
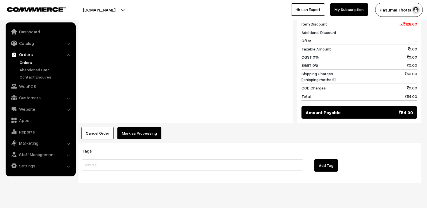
click at [127, 127] on button "Mark as Processing" at bounding box center [139, 133] width 44 height 12
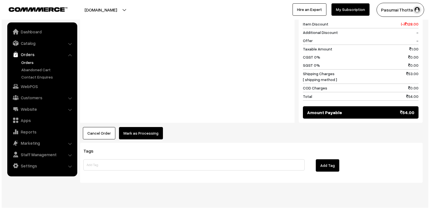
scroll to position [259, 0]
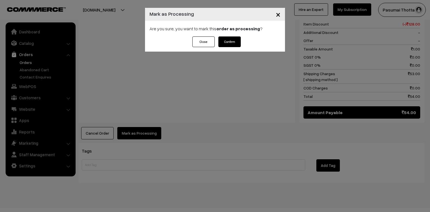
click at [226, 38] on button "Confirm" at bounding box center [229, 41] width 22 height 11
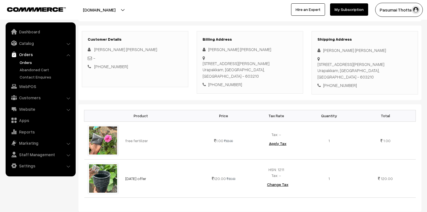
scroll to position [22, 0]
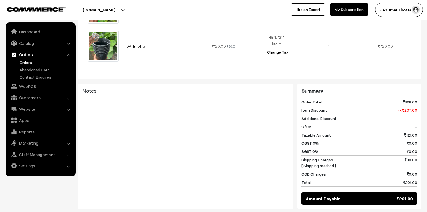
scroll to position [289, 0]
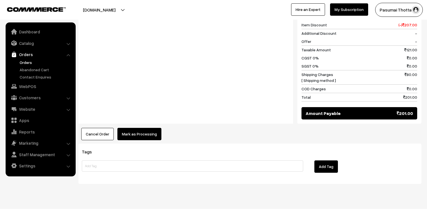
click at [145, 128] on button "Mark as Processing" at bounding box center [139, 134] width 44 height 12
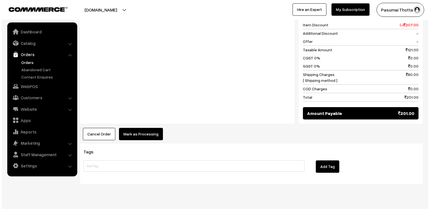
scroll to position [290, 0]
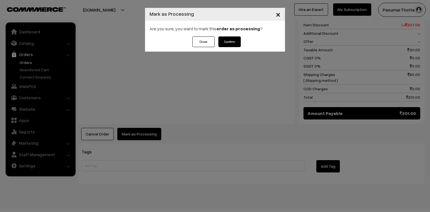
click at [237, 39] on button "Confirm" at bounding box center [229, 41] width 22 height 11
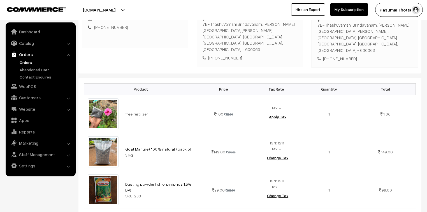
scroll to position [134, 0]
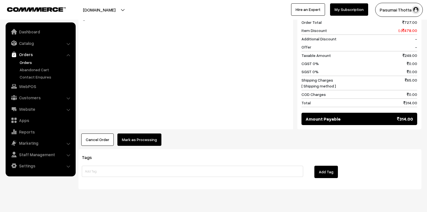
click at [134, 133] on button "Mark as Processing" at bounding box center [139, 139] width 44 height 12
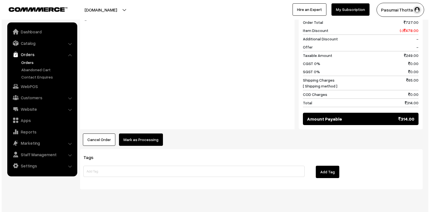
scroll to position [335, 0]
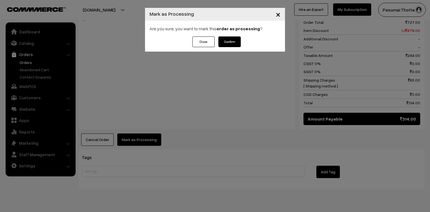
click at [233, 39] on button "Confirm" at bounding box center [229, 41] width 22 height 11
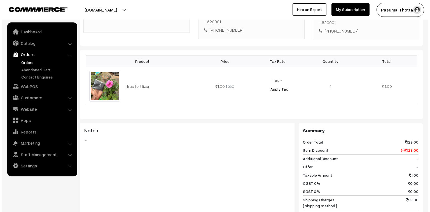
scroll to position [224, 0]
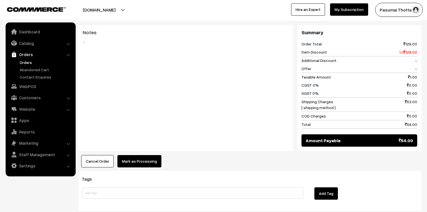
click at [136, 157] on button "Mark as Processing" at bounding box center [139, 161] width 44 height 12
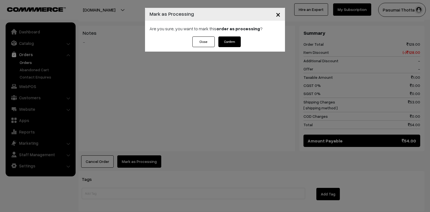
click at [231, 45] on button "Confirm" at bounding box center [229, 41] width 22 height 11
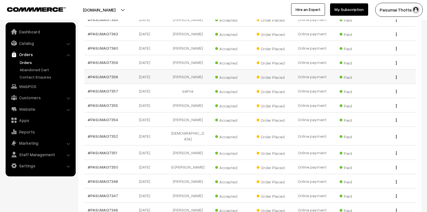
scroll to position [1388, 0]
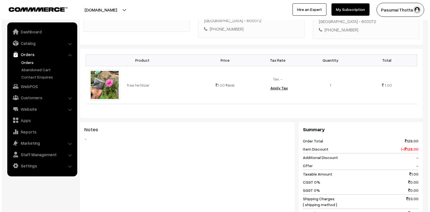
scroll to position [202, 0]
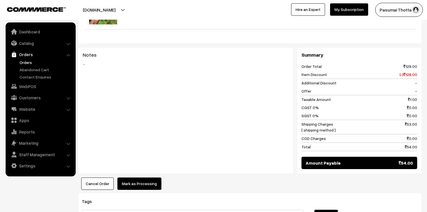
click at [143, 182] on button "Mark as Processing" at bounding box center [139, 183] width 44 height 12
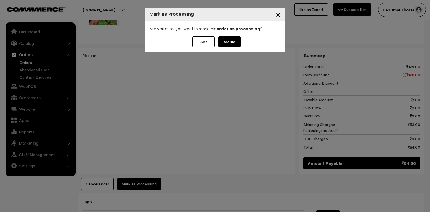
click at [234, 43] on button "Confirm" at bounding box center [229, 41] width 22 height 11
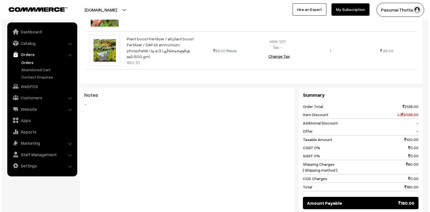
scroll to position [224, 0]
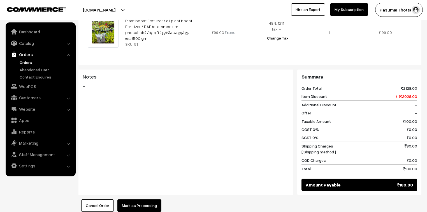
click at [143, 199] on button "Mark as Processing" at bounding box center [139, 205] width 44 height 12
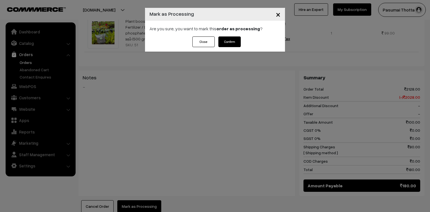
click at [231, 41] on button "Confirm" at bounding box center [229, 41] width 22 height 11
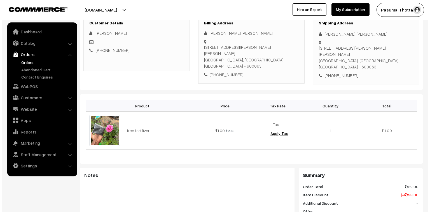
scroll to position [224, 0]
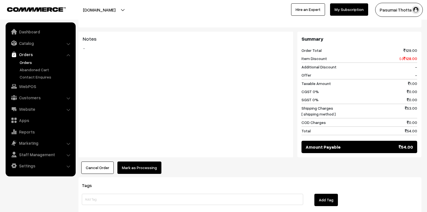
click at [134, 161] on button "Mark as Processing" at bounding box center [139, 167] width 44 height 12
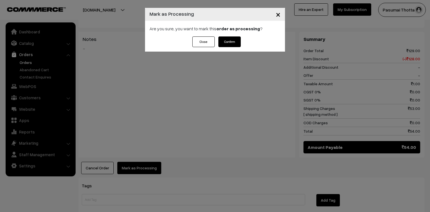
click at [230, 43] on button "Confirm" at bounding box center [229, 41] width 22 height 11
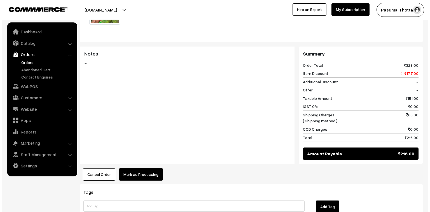
scroll to position [269, 0]
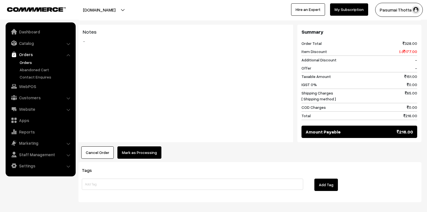
click at [149, 133] on div "Notes -" at bounding box center [185, 83] width 215 height 117
click at [149, 146] on button "Mark as Processing" at bounding box center [139, 152] width 44 height 12
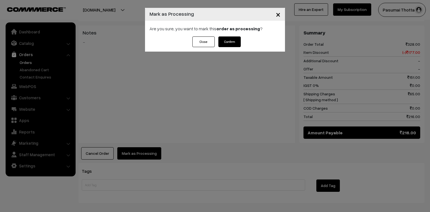
click at [241, 39] on div "Close Confirm" at bounding box center [215, 43] width 140 height 15
click at [236, 39] on button "Confirm" at bounding box center [229, 41] width 22 height 11
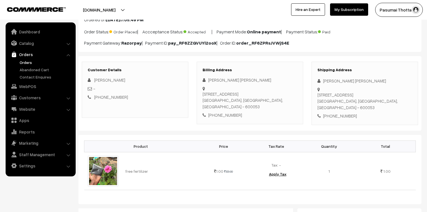
scroll to position [67, 0]
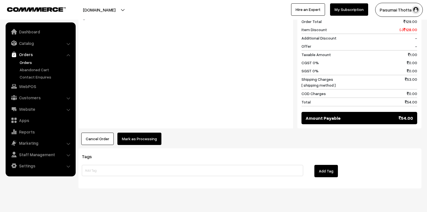
click at [146, 138] on button "Mark as Processing" at bounding box center [139, 138] width 44 height 12
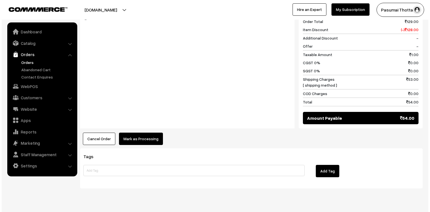
scroll to position [247, 0]
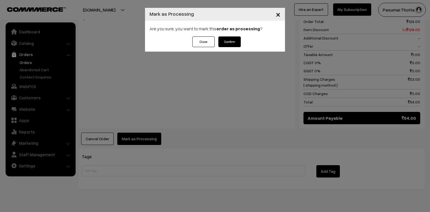
click at [230, 37] on button "Confirm" at bounding box center [229, 41] width 22 height 11
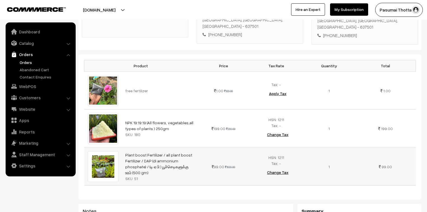
scroll to position [134, 0]
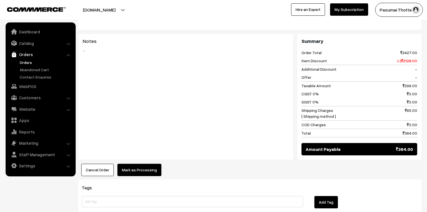
click at [148, 164] on button "Mark as Processing" at bounding box center [139, 170] width 44 height 12
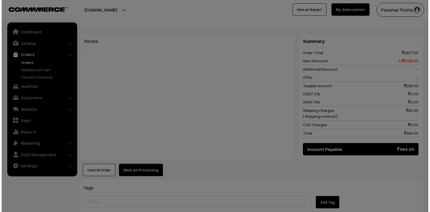
scroll to position [292, 0]
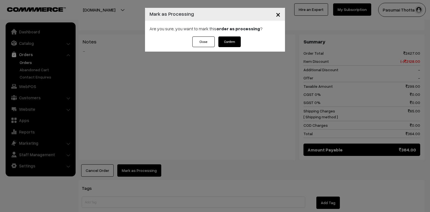
click at [231, 36] on div "Are you sure, you want to mark this order as processing ?" at bounding box center [215, 29] width 140 height 16
click at [231, 46] on button "Confirm" at bounding box center [229, 41] width 22 height 11
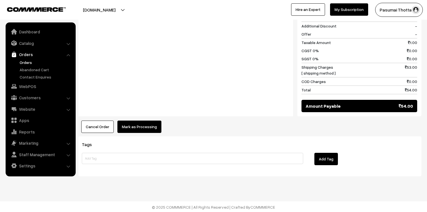
click at [136, 128] on button "Mark as Processing" at bounding box center [139, 126] width 44 height 12
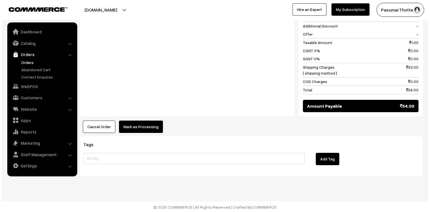
scroll to position [259, 0]
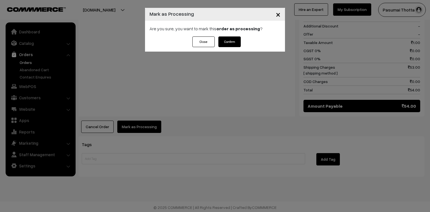
click at [227, 43] on button "Confirm" at bounding box center [229, 41] width 22 height 11
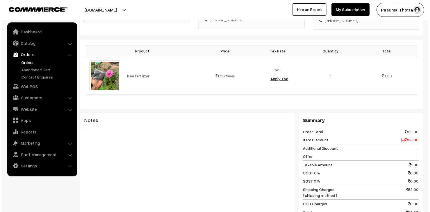
scroll to position [224, 0]
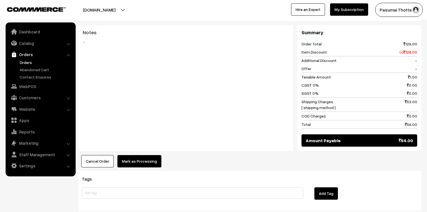
click at [147, 156] on button "Mark as Processing" at bounding box center [139, 161] width 44 height 12
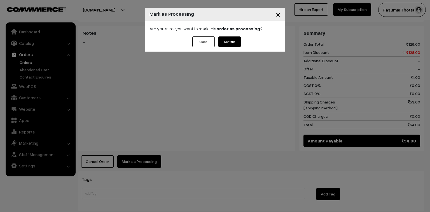
drag, startPoint x: 240, startPoint y: 41, endPoint x: 220, endPoint y: 1, distance: 44.7
click at [239, 39] on button "Confirm" at bounding box center [229, 41] width 22 height 11
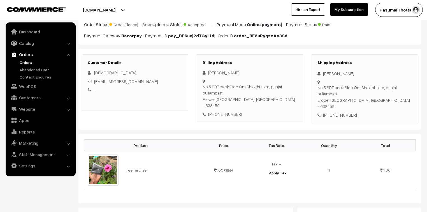
scroll to position [67, 0]
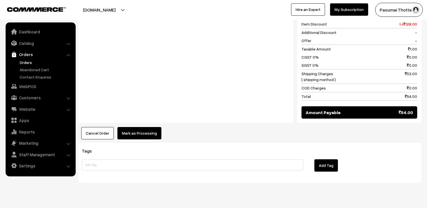
click at [141, 127] on button "Mark as Processing" at bounding box center [139, 133] width 44 height 12
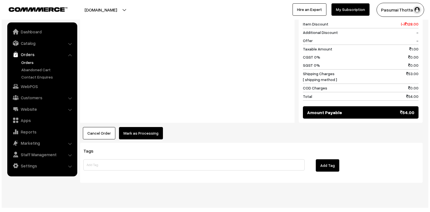
scroll to position [252, 0]
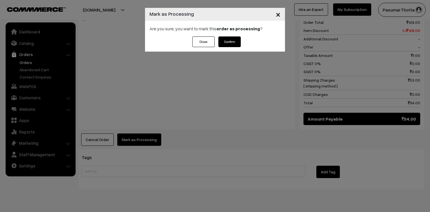
click at [227, 40] on button "Confirm" at bounding box center [229, 41] width 22 height 11
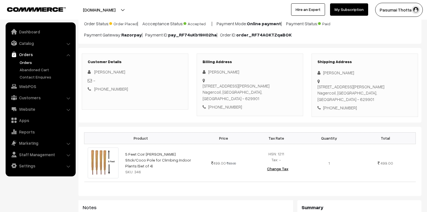
scroll to position [45, 0]
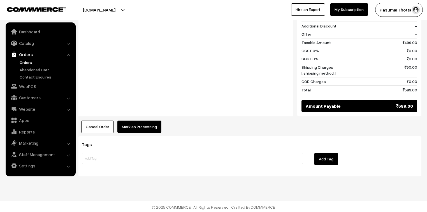
click at [152, 128] on button "Mark as Processing" at bounding box center [139, 126] width 44 height 12
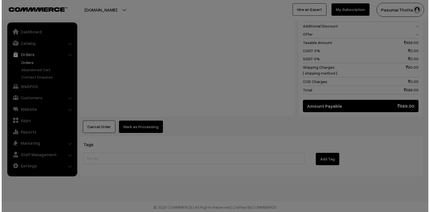
scroll to position [259, 0]
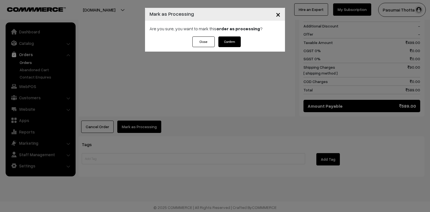
click at [229, 42] on button "Confirm" at bounding box center [229, 41] width 22 height 11
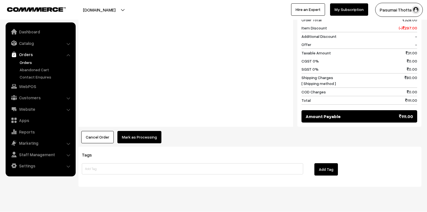
scroll to position [296, 0]
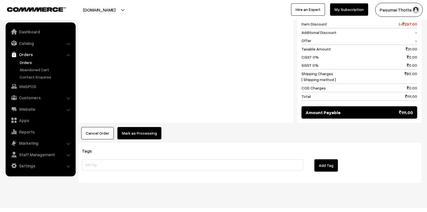
click at [153, 127] on button "Mark as Processing" at bounding box center [139, 133] width 44 height 12
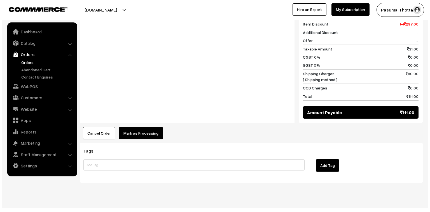
scroll to position [297, 0]
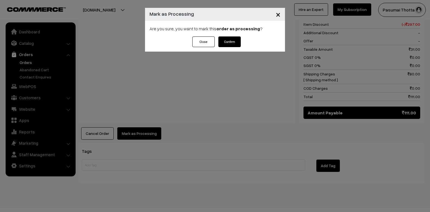
click at [230, 40] on button "Confirm" at bounding box center [229, 41] width 22 height 11
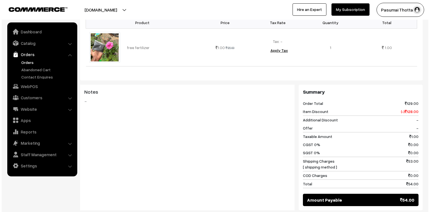
scroll to position [224, 0]
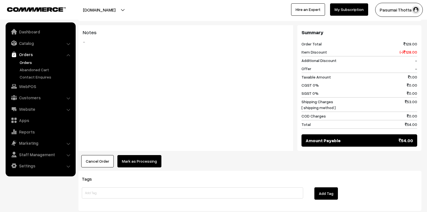
click at [153, 155] on button "Mark as Processing" at bounding box center [139, 161] width 44 height 12
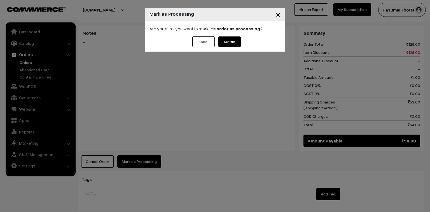
click at [239, 38] on button "Confirm" at bounding box center [229, 41] width 22 height 11
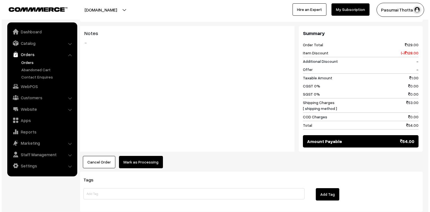
scroll to position [224, 0]
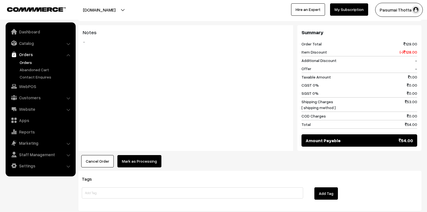
click at [142, 156] on button "Mark as Processing" at bounding box center [139, 161] width 44 height 12
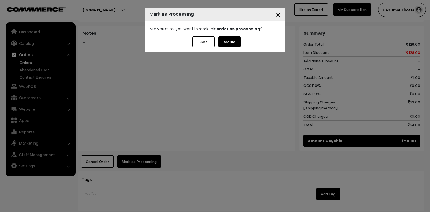
click at [224, 44] on button "Confirm" at bounding box center [229, 41] width 22 height 11
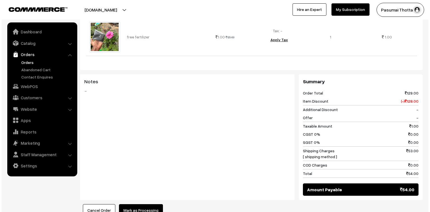
scroll to position [202, 0]
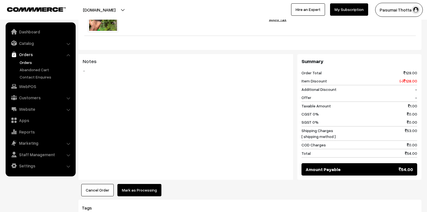
click at [155, 184] on button "Mark as Processing" at bounding box center [139, 190] width 44 height 12
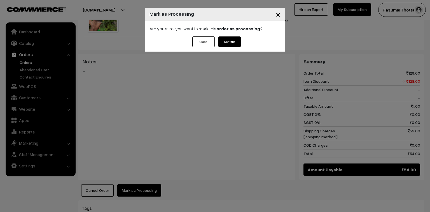
click at [230, 41] on button "Confirm" at bounding box center [229, 41] width 22 height 11
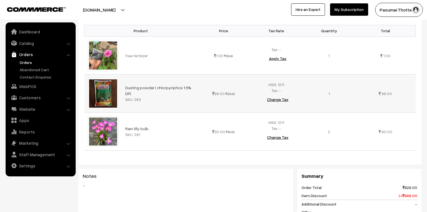
scroll to position [157, 0]
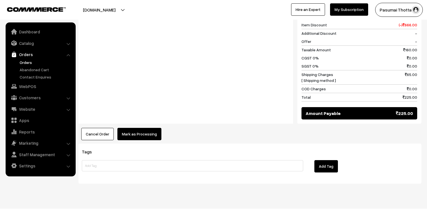
click at [148, 128] on button "Mark as Processing" at bounding box center [139, 134] width 44 height 12
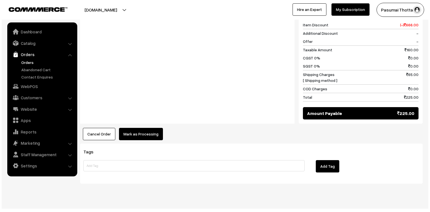
scroll to position [328, 0]
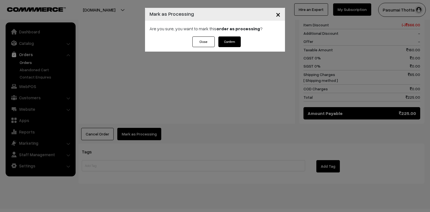
click at [231, 42] on button "Confirm" at bounding box center [229, 41] width 22 height 11
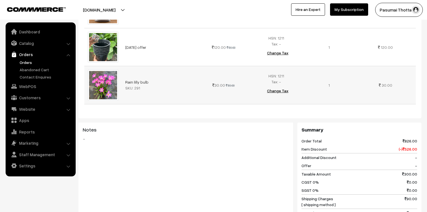
scroll to position [246, 0]
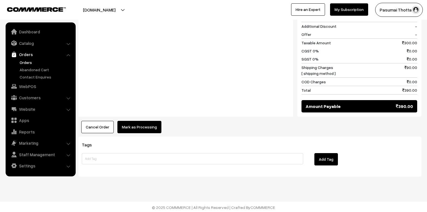
click at [157, 125] on button "Mark as Processing" at bounding box center [139, 127] width 44 height 12
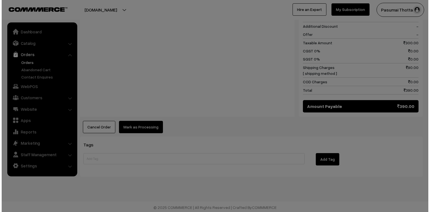
scroll to position [374, 0]
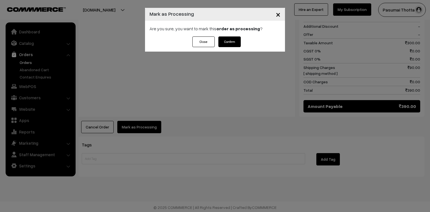
click at [234, 42] on button "Confirm" at bounding box center [229, 41] width 22 height 11
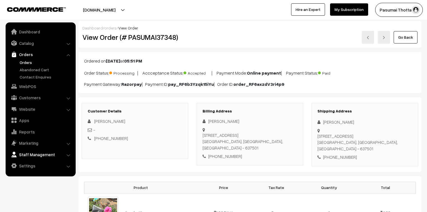
click at [11, 156] on img at bounding box center [14, 155] width 6 height 6
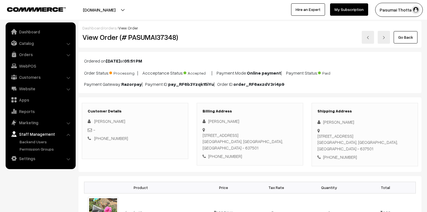
click at [11, 156] on img at bounding box center [14, 158] width 6 height 6
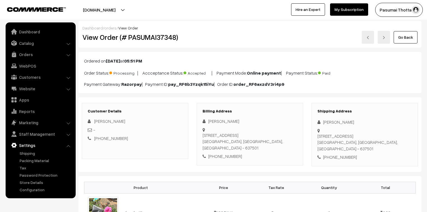
click at [10, 156] on ul "Shipping" at bounding box center [40, 171] width 67 height 42
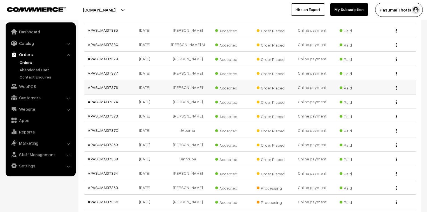
scroll to position [1295, 0]
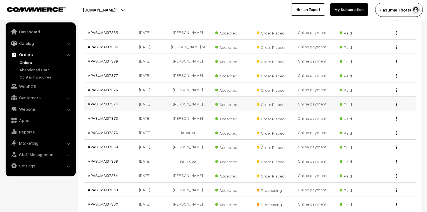
drag, startPoint x: 112, startPoint y: 100, endPoint x: 107, endPoint y: 98, distance: 5.5
drag, startPoint x: 109, startPoint y: 66, endPoint x: 101, endPoint y: 70, distance: 9.1
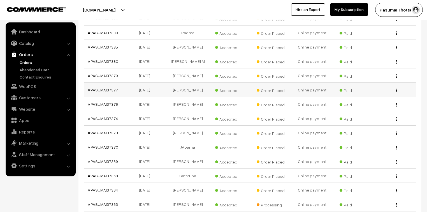
scroll to position [1273, 0]
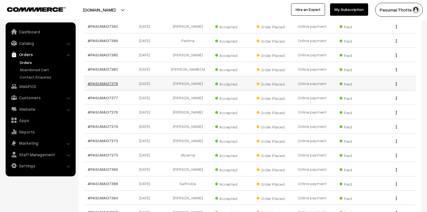
drag, startPoint x: 111, startPoint y: 73, endPoint x: 100, endPoint y: 76, distance: 11.3
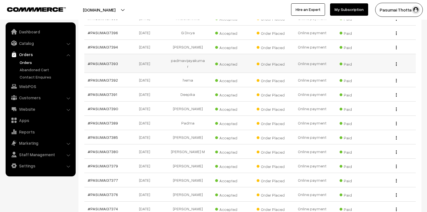
scroll to position [1183, 0]
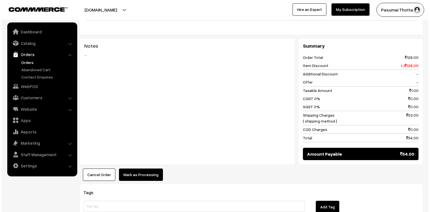
scroll to position [224, 0]
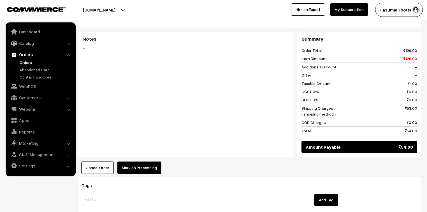
click at [127, 161] on button "Mark as Processing" at bounding box center [139, 167] width 44 height 12
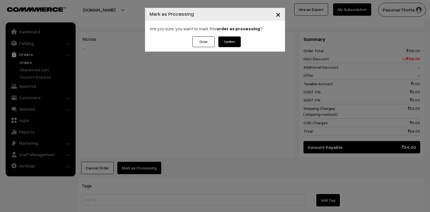
drag, startPoint x: 229, startPoint y: 41, endPoint x: 140, endPoint y: 29, distance: 89.3
click at [228, 41] on button "Confirm" at bounding box center [229, 41] width 22 height 11
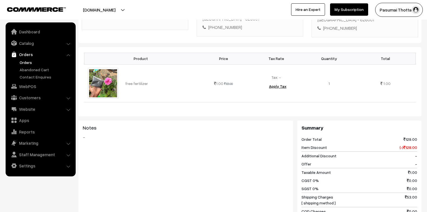
scroll to position [134, 0]
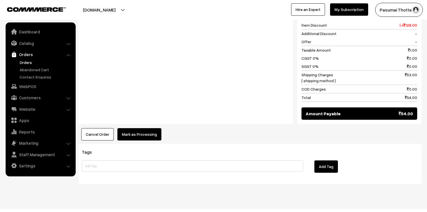
click at [147, 128] on button "Mark as Processing" at bounding box center [139, 134] width 44 height 12
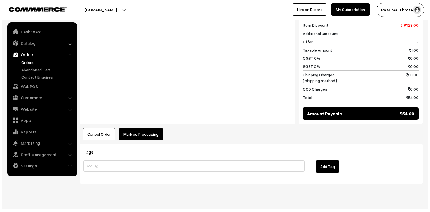
scroll to position [252, 0]
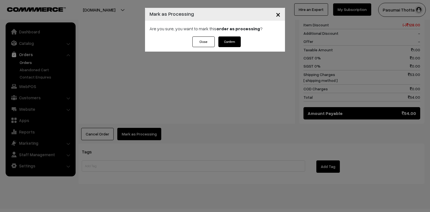
click at [239, 38] on button "Confirm" at bounding box center [229, 41] width 22 height 11
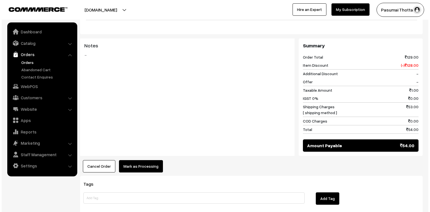
scroll to position [224, 0]
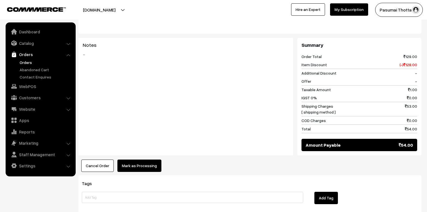
click at [149, 159] on button "Mark as Processing" at bounding box center [139, 165] width 44 height 12
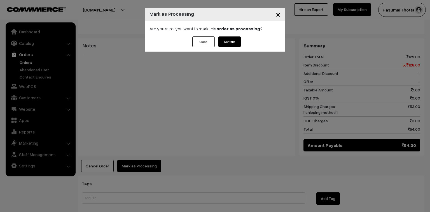
click at [233, 42] on button "Confirm" at bounding box center [229, 41] width 22 height 11
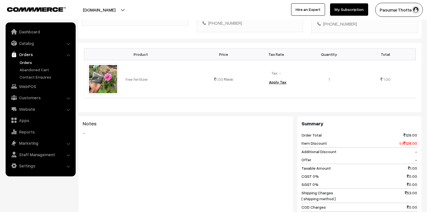
scroll to position [134, 0]
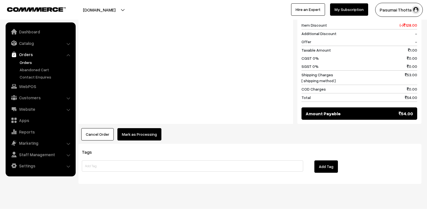
click at [139, 128] on button "Mark as Processing" at bounding box center [139, 134] width 44 height 12
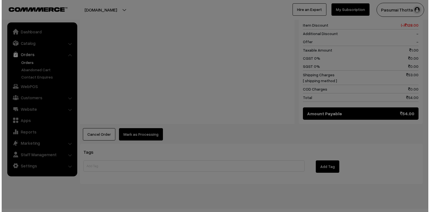
scroll to position [252, 0]
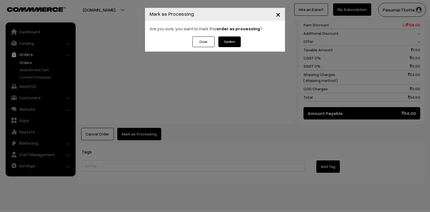
click at [237, 43] on button "Confirm" at bounding box center [229, 41] width 22 height 11
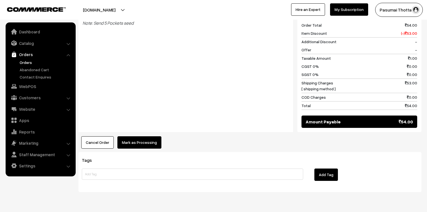
scroll to position [251, 0]
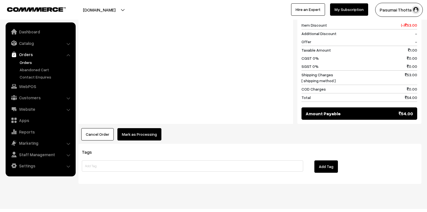
click at [142, 128] on button "Mark as Processing" at bounding box center [139, 134] width 44 height 12
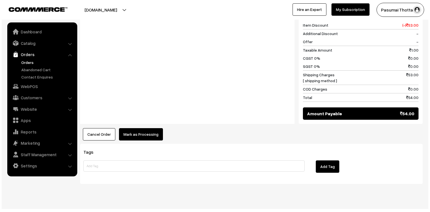
scroll to position [252, 0]
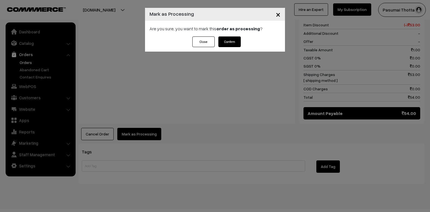
click at [231, 43] on button "Confirm" at bounding box center [229, 41] width 22 height 11
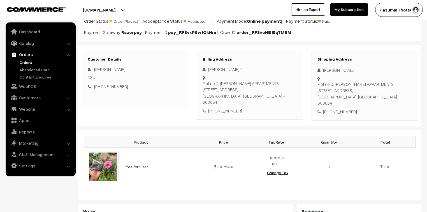
scroll to position [45, 0]
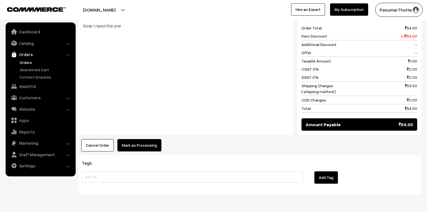
click at [133, 139] on button "Mark as Processing" at bounding box center [139, 145] width 44 height 12
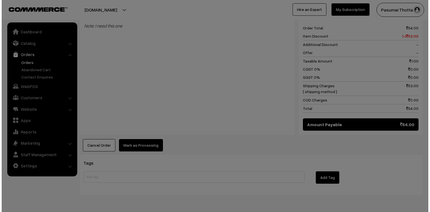
scroll to position [247, 0]
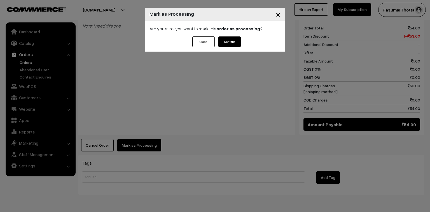
click at [239, 43] on button "Confirm" at bounding box center [229, 41] width 22 height 11
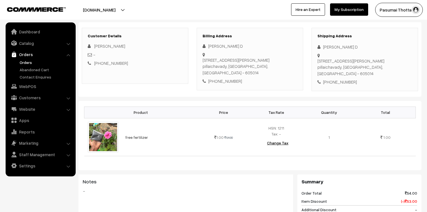
scroll to position [67, 0]
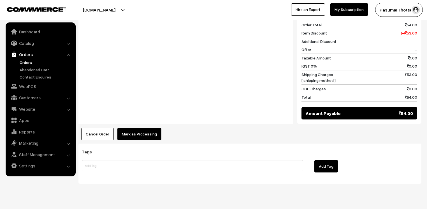
click at [151, 128] on button "Mark as Processing" at bounding box center [139, 134] width 44 height 12
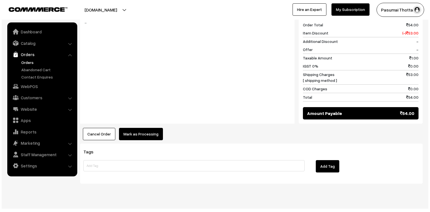
scroll to position [243, 0]
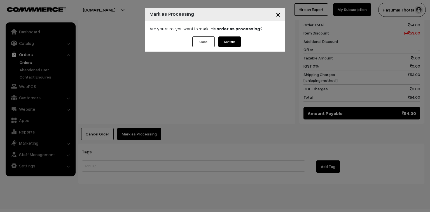
click at [230, 38] on button "Confirm" at bounding box center [229, 41] width 22 height 11
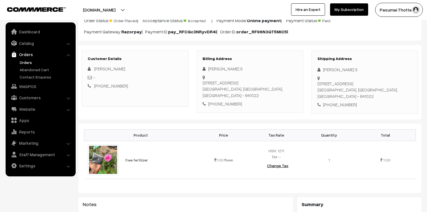
scroll to position [67, 0]
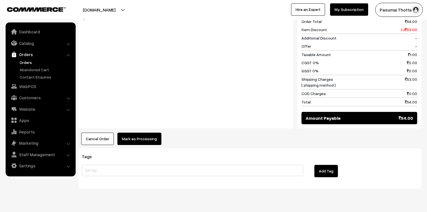
click at [152, 133] on button "Mark as Processing" at bounding box center [139, 138] width 44 height 12
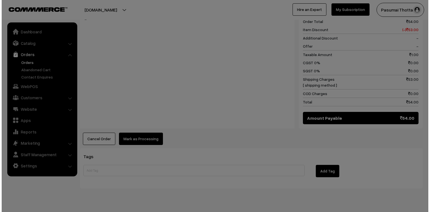
scroll to position [247, 0]
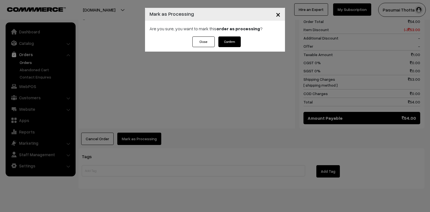
click at [231, 40] on button "Confirm" at bounding box center [229, 41] width 22 height 11
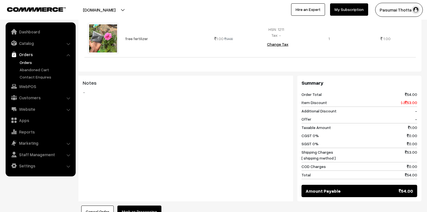
scroll to position [179, 0]
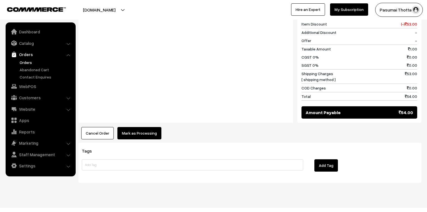
click at [139, 127] on button "Mark as Processing" at bounding box center [139, 133] width 44 height 12
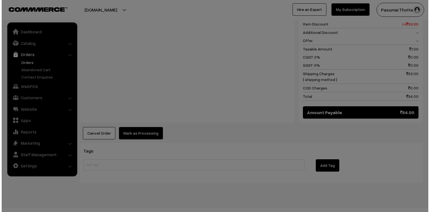
scroll to position [252, 0]
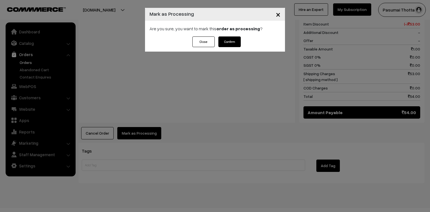
click at [228, 41] on button "Confirm" at bounding box center [229, 41] width 22 height 11
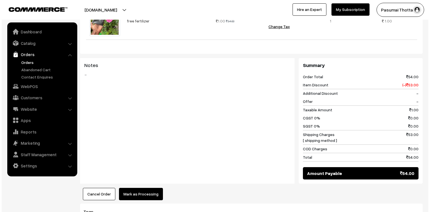
scroll to position [224, 0]
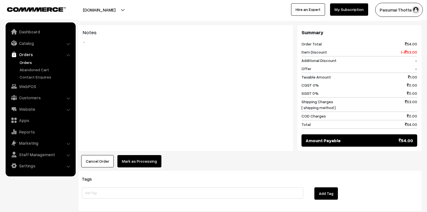
click at [147, 155] on button "Mark as Processing" at bounding box center [139, 161] width 44 height 12
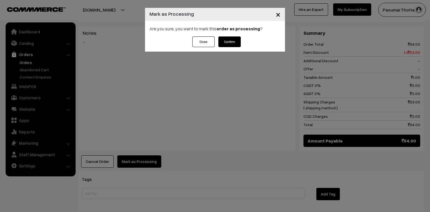
click at [225, 44] on button "Confirm" at bounding box center [229, 41] width 22 height 11
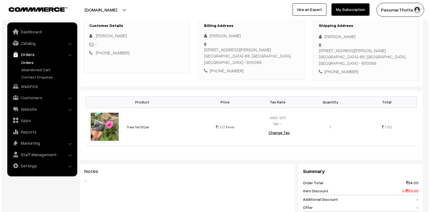
scroll to position [202, 0]
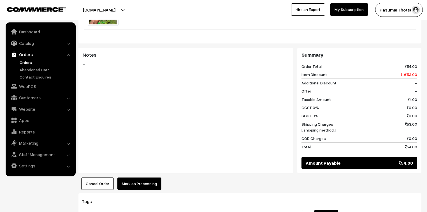
click at [132, 177] on button "Mark as Processing" at bounding box center [139, 183] width 44 height 12
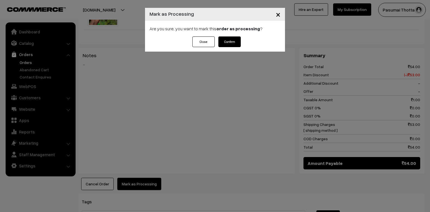
click at [229, 43] on button "Confirm" at bounding box center [229, 41] width 22 height 11
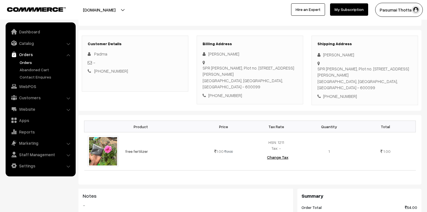
scroll to position [90, 0]
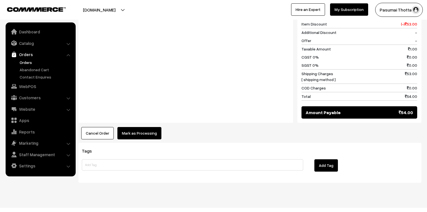
click at [149, 128] on button "Mark as Processing" at bounding box center [139, 133] width 44 height 12
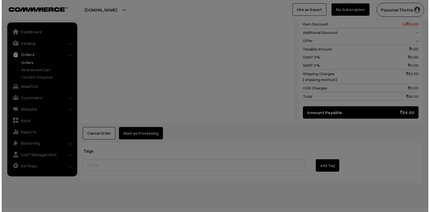
scroll to position [259, 0]
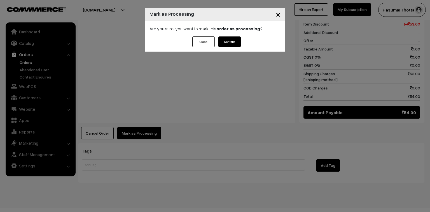
click at [232, 41] on button "Confirm" at bounding box center [229, 41] width 22 height 11
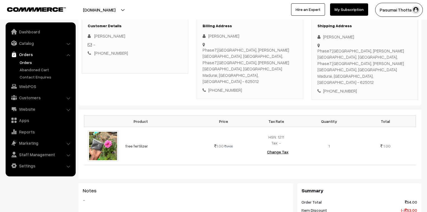
scroll to position [90, 0]
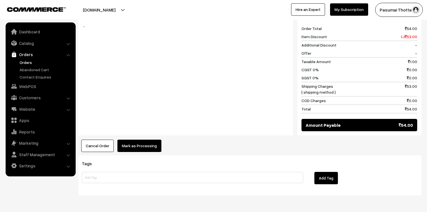
click at [146, 139] on button "Mark as Processing" at bounding box center [139, 145] width 44 height 12
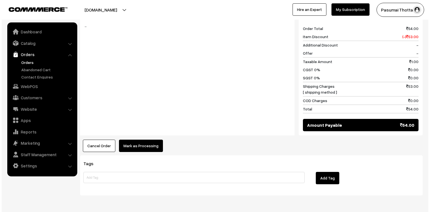
scroll to position [259, 0]
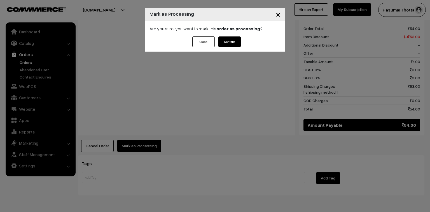
click at [231, 42] on button "Confirm" at bounding box center [229, 41] width 22 height 11
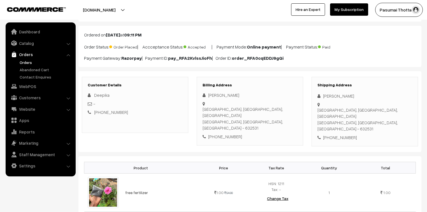
scroll to position [67, 0]
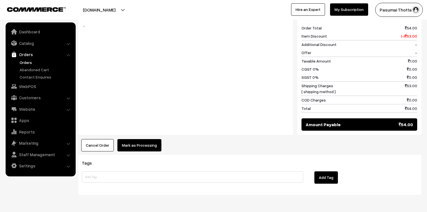
click at [156, 139] on button "Mark as Processing" at bounding box center [139, 145] width 44 height 12
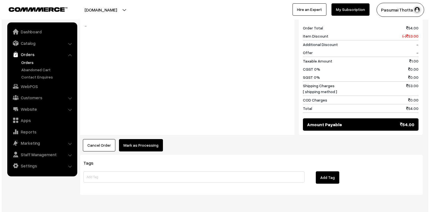
scroll to position [247, 0]
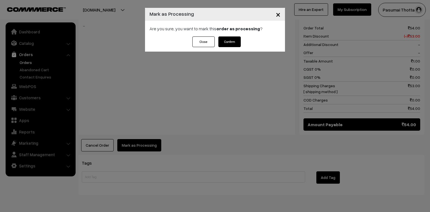
click at [230, 41] on button "Confirm" at bounding box center [229, 41] width 22 height 11
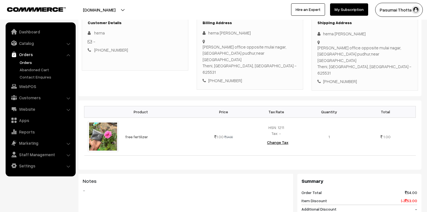
scroll to position [90, 0]
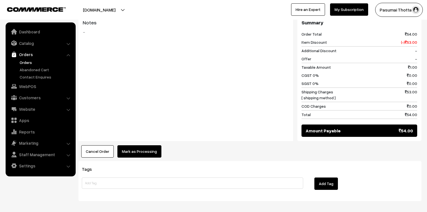
click at [150, 145] on button "Mark as Processing" at bounding box center [139, 151] width 44 height 12
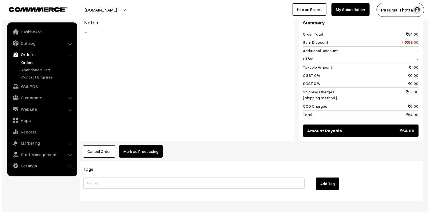
scroll to position [247, 0]
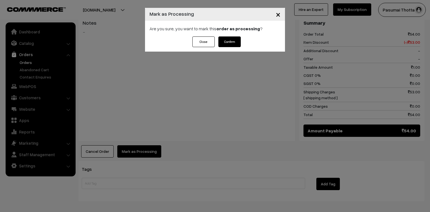
click at [227, 40] on button "Confirm" at bounding box center [229, 41] width 22 height 11
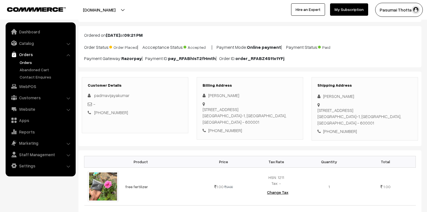
scroll to position [67, 0]
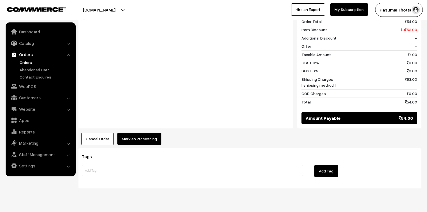
click at [134, 132] on button "Mark as Processing" at bounding box center [139, 138] width 44 height 12
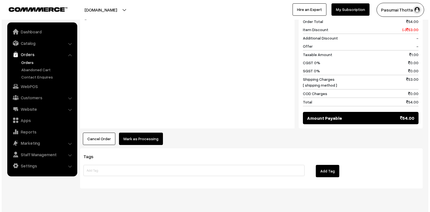
scroll to position [247, 0]
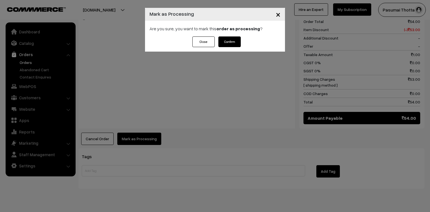
click at [233, 41] on button "Confirm" at bounding box center [229, 41] width 22 height 11
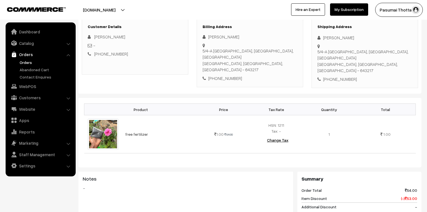
scroll to position [90, 0]
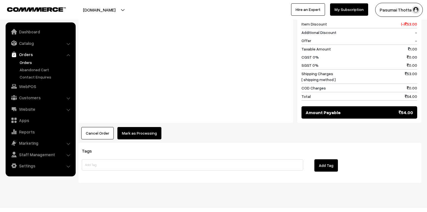
click at [141, 127] on button "Mark as Processing" at bounding box center [139, 133] width 44 height 12
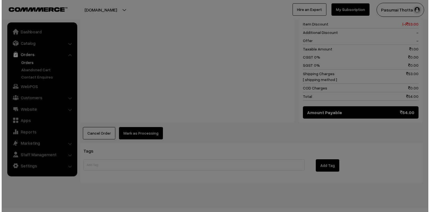
scroll to position [259, 0]
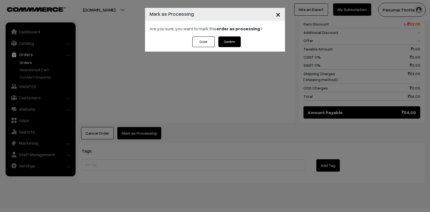
click at [234, 34] on div "Are you sure, you want to mark this order as processing ?" at bounding box center [215, 29] width 140 height 16
click at [234, 37] on button "Confirm" at bounding box center [229, 41] width 22 height 11
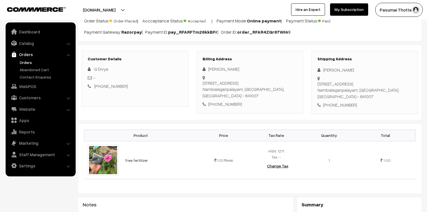
scroll to position [67, 0]
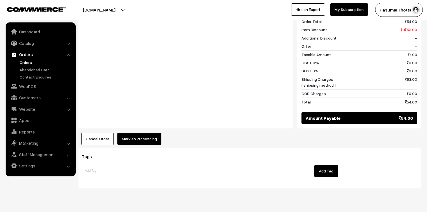
click at [134, 132] on button "Mark as Processing" at bounding box center [139, 138] width 44 height 12
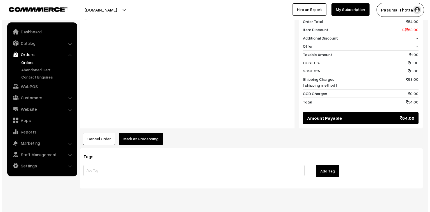
scroll to position [247, 0]
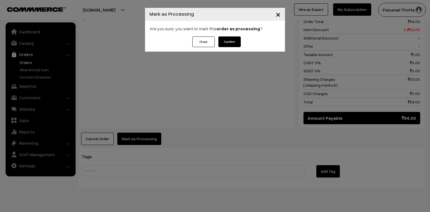
click at [231, 40] on button "Confirm" at bounding box center [229, 41] width 22 height 11
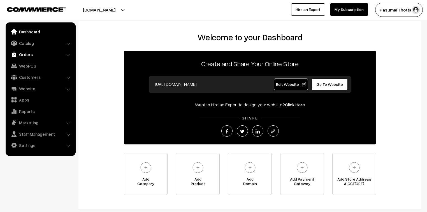
click at [21, 55] on link "Orders" at bounding box center [40, 54] width 67 height 10
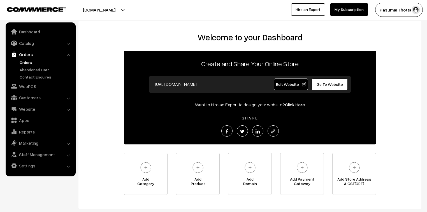
click at [30, 61] on link "Orders" at bounding box center [45, 62] width 55 height 6
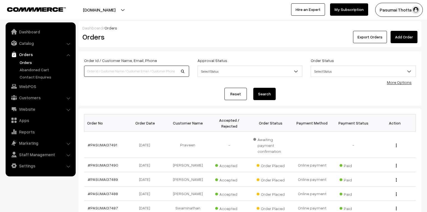
click at [152, 71] on input at bounding box center [136, 71] width 105 height 11
type input "37102"
click at [253, 88] on button "Search" at bounding box center [264, 94] width 22 height 12
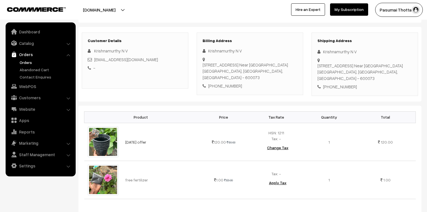
scroll to position [90, 0]
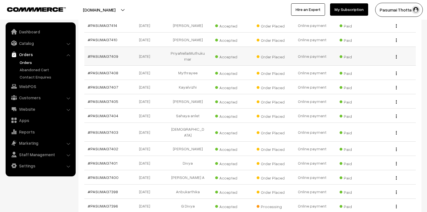
scroll to position [1039, 0]
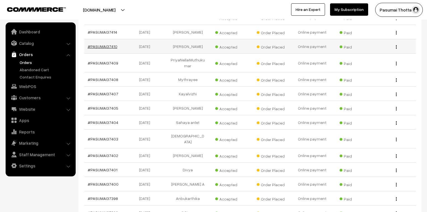
drag, startPoint x: 110, startPoint y: 43, endPoint x: 114, endPoint y: 45, distance: 4.4
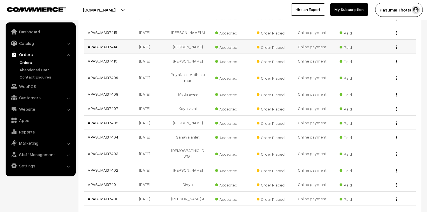
scroll to position [1017, 0]
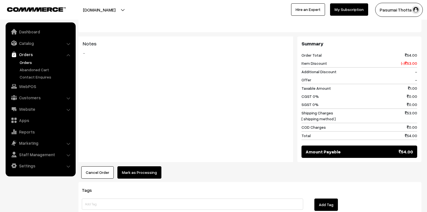
scroll to position [259, 0]
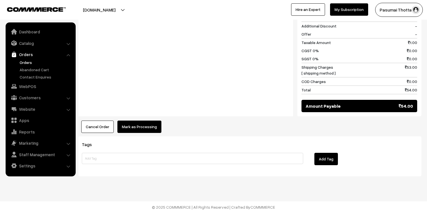
click at [150, 117] on div "Product Price Tax Rate Quantity Total free fertilizer 1.00 54.00" at bounding box center [249, 24] width 343 height 215
click at [141, 123] on button "Mark as Processing" at bounding box center [139, 126] width 44 height 12
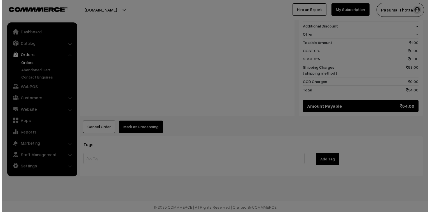
scroll to position [259, 0]
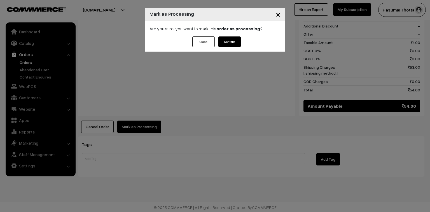
click at [231, 42] on button "Confirm" at bounding box center [229, 41] width 22 height 11
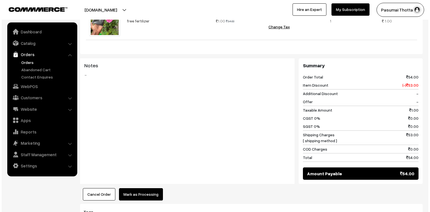
scroll to position [202, 0]
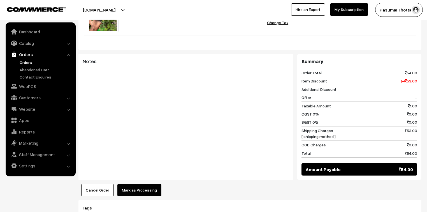
click at [145, 185] on button "Mark as Processing" at bounding box center [139, 190] width 44 height 12
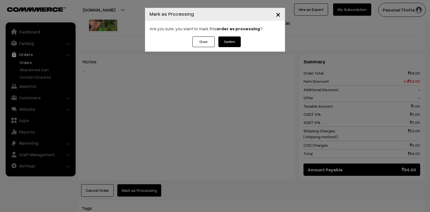
click at [237, 41] on button "Confirm" at bounding box center [229, 41] width 22 height 11
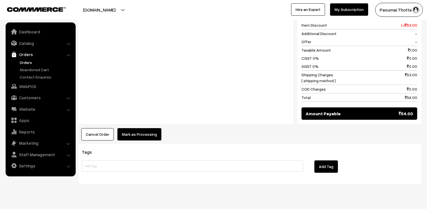
scroll to position [251, 0]
click at [141, 128] on button "Mark as Processing" at bounding box center [139, 134] width 44 height 12
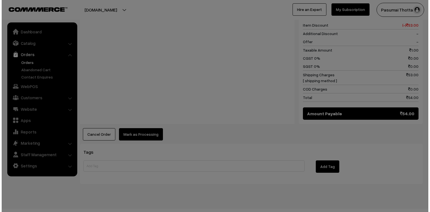
scroll to position [252, 0]
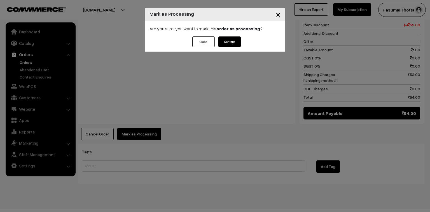
click at [224, 44] on button "Confirm" at bounding box center [229, 41] width 22 height 11
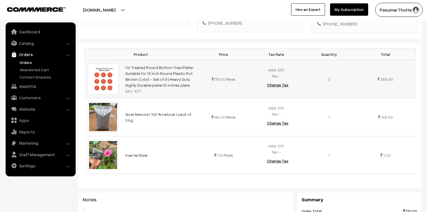
scroll to position [134, 0]
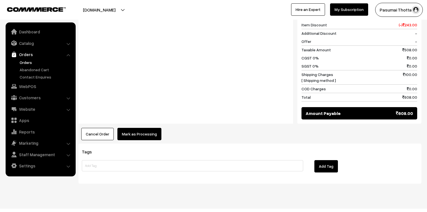
click at [142, 128] on button "Mark as Processing" at bounding box center [139, 134] width 44 height 12
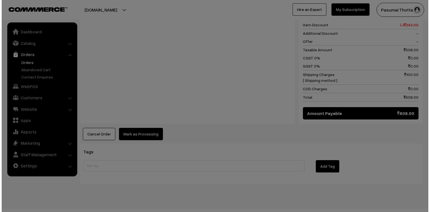
scroll to position [328, 0]
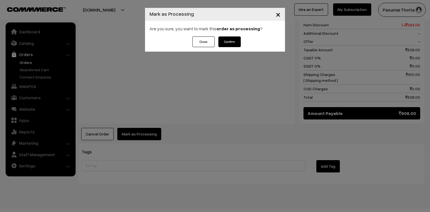
click at [229, 38] on button "Confirm" at bounding box center [229, 41] width 22 height 11
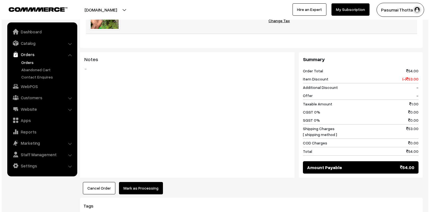
scroll to position [224, 0]
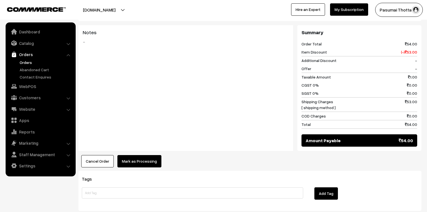
click at [140, 155] on button "Mark as Processing" at bounding box center [139, 161] width 44 height 12
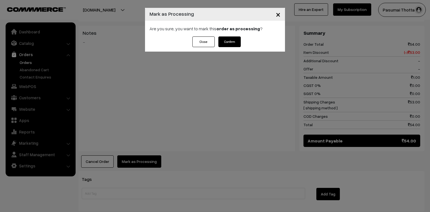
click at [227, 38] on button "Confirm" at bounding box center [229, 41] width 22 height 11
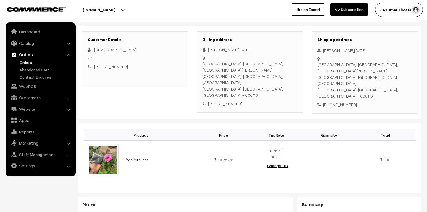
scroll to position [90, 0]
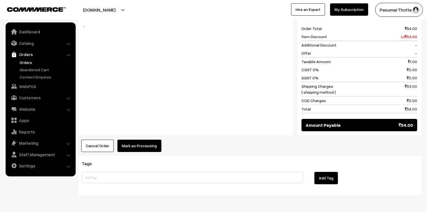
click at [144, 139] on button "Mark as Processing" at bounding box center [139, 145] width 44 height 12
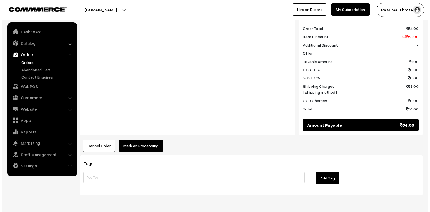
scroll to position [259, 0]
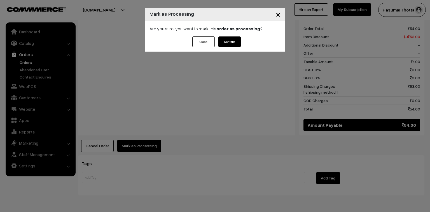
click at [249, 39] on div "Close Confirm" at bounding box center [215, 43] width 140 height 15
click at [230, 39] on button "Confirm" at bounding box center [229, 41] width 22 height 11
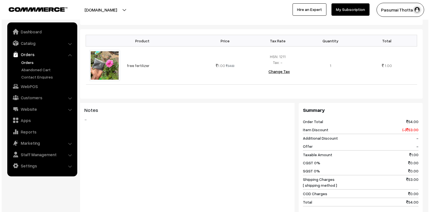
scroll to position [224, 0]
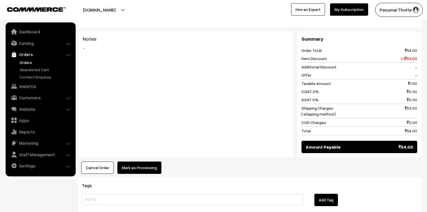
click at [151, 165] on button "Mark as Processing" at bounding box center [139, 167] width 44 height 12
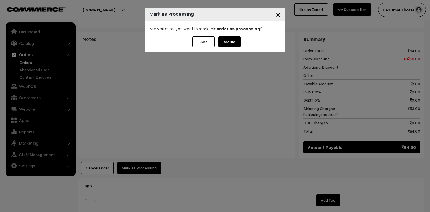
click at [231, 42] on button "Confirm" at bounding box center [229, 41] width 22 height 11
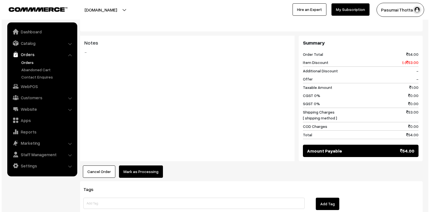
scroll to position [224, 0]
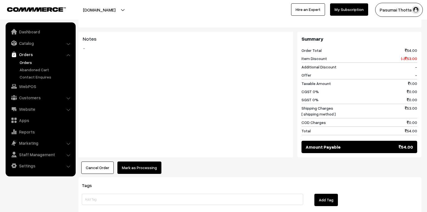
click at [141, 161] on button "Mark as Processing" at bounding box center [139, 167] width 44 height 12
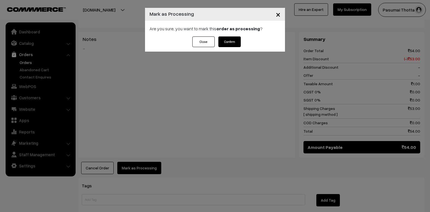
click at [233, 43] on button "Confirm" at bounding box center [229, 41] width 22 height 11
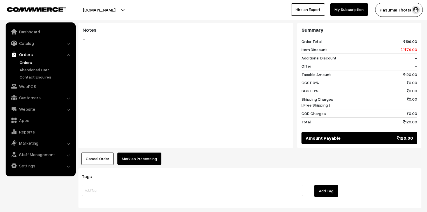
scroll to position [251, 0]
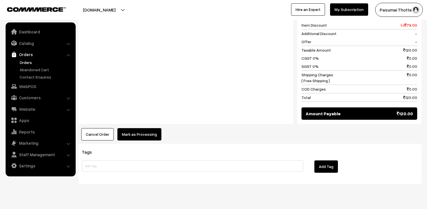
click at [148, 128] on button "Mark as Processing" at bounding box center [139, 134] width 44 height 12
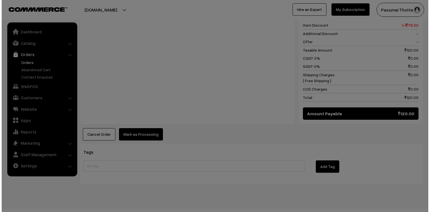
scroll to position [252, 0]
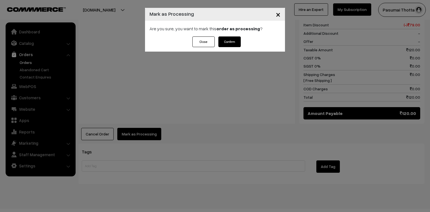
click at [238, 43] on button "Confirm" at bounding box center [229, 41] width 22 height 11
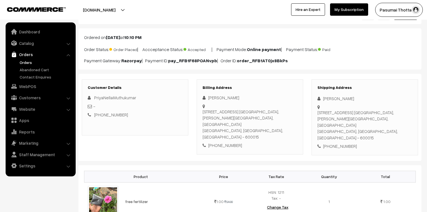
scroll to position [45, 0]
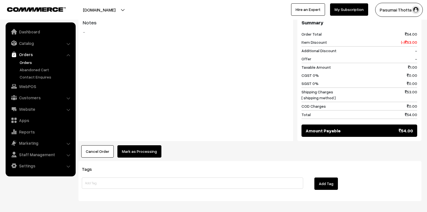
click at [129, 145] on button "Mark as Processing" at bounding box center [139, 151] width 44 height 12
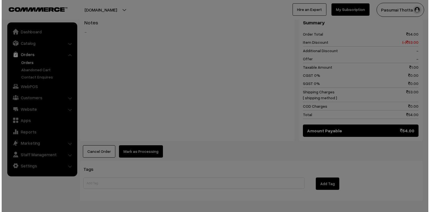
scroll to position [247, 0]
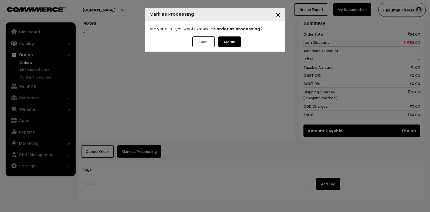
click at [238, 38] on button "Confirm" at bounding box center [229, 41] width 22 height 11
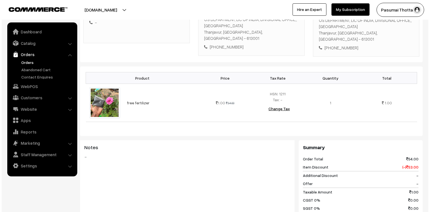
scroll to position [224, 0]
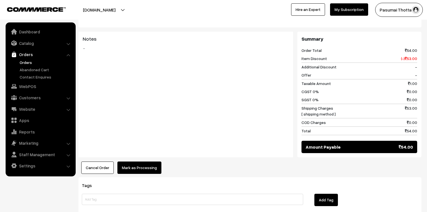
click at [142, 161] on button "Mark as Processing" at bounding box center [139, 167] width 44 height 12
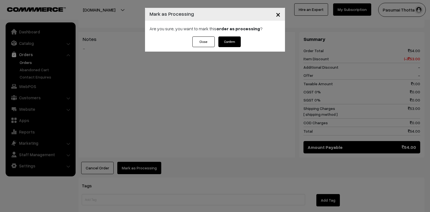
click at [232, 45] on button "Confirm" at bounding box center [229, 41] width 22 height 11
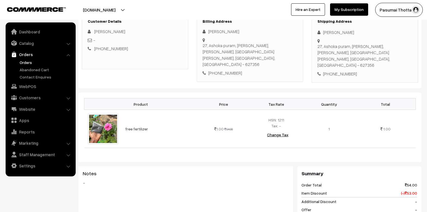
scroll to position [90, 0]
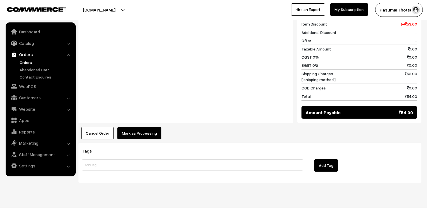
click at [124, 127] on button "Mark as Processing" at bounding box center [139, 133] width 44 height 12
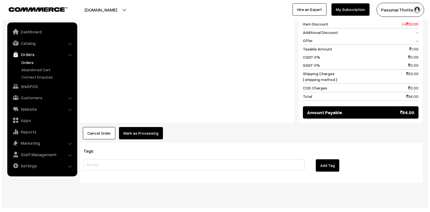
scroll to position [259, 0]
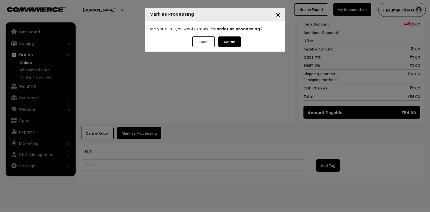
click at [231, 36] on div "Are you sure, you want to mark this order as processing ?" at bounding box center [215, 29] width 140 height 16
click at [232, 39] on button "Confirm" at bounding box center [229, 41] width 22 height 11
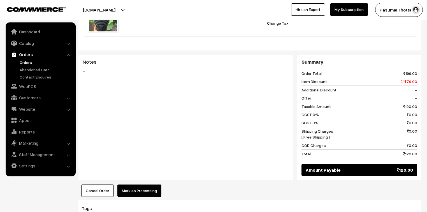
scroll to position [202, 0]
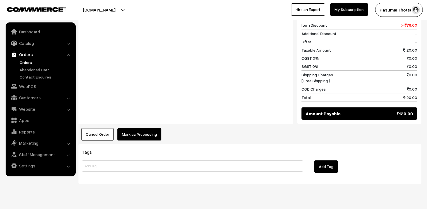
click at [136, 128] on button "Mark as Processing" at bounding box center [139, 134] width 44 height 12
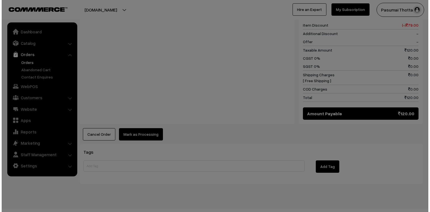
scroll to position [252, 0]
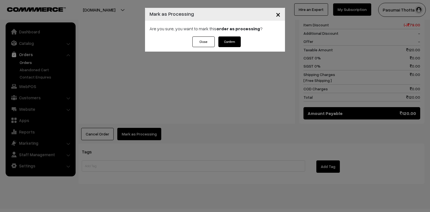
click at [233, 40] on button "Confirm" at bounding box center [229, 41] width 22 height 11
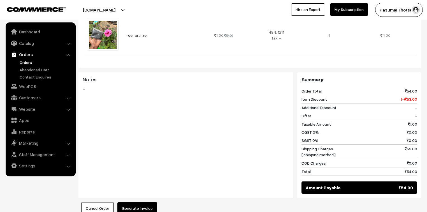
scroll to position [246, 0]
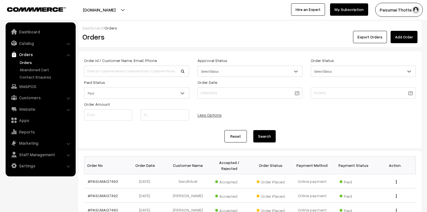
drag, startPoint x: 0, startPoint y: 0, endPoint x: 110, endPoint y: 149, distance: 185.1
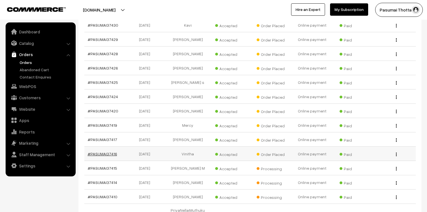
scroll to position [889, 0]
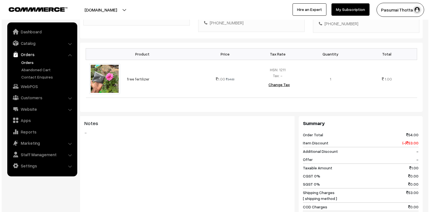
scroll to position [224, 0]
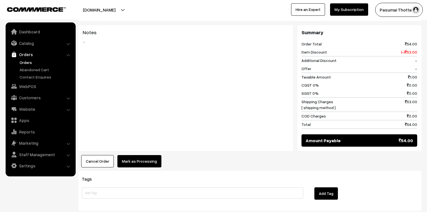
click at [150, 157] on button "Mark as Processing" at bounding box center [139, 161] width 44 height 12
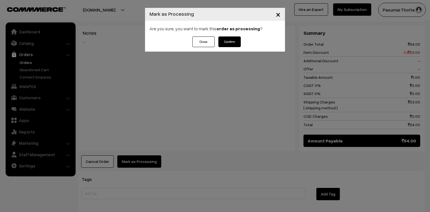
click at [225, 47] on div "Close Confirm" at bounding box center [215, 43] width 140 height 15
click at [225, 39] on button "Confirm" at bounding box center [229, 41] width 22 height 11
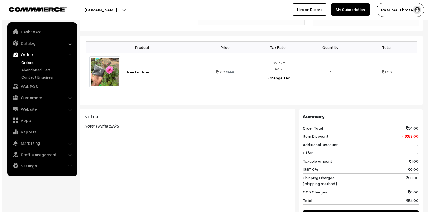
scroll to position [202, 0]
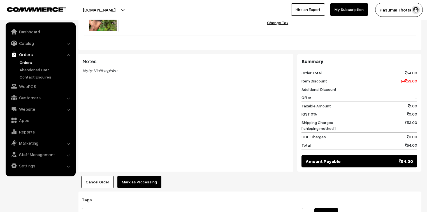
click at [142, 176] on button "Mark as Processing" at bounding box center [139, 182] width 44 height 12
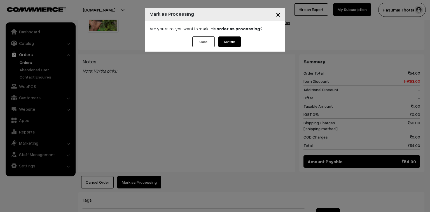
click at [232, 34] on div "Are you sure, you want to mark this order as processing ?" at bounding box center [215, 29] width 140 height 16
click at [229, 41] on button "Confirm" at bounding box center [229, 41] width 22 height 11
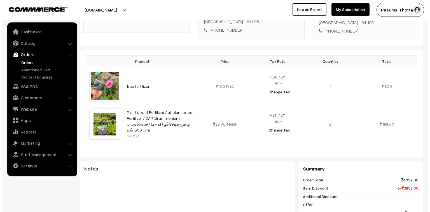
scroll to position [269, 0]
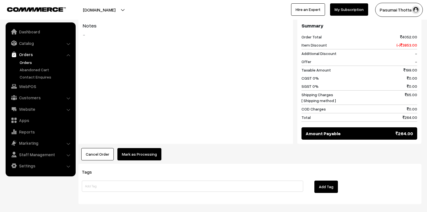
click at [134, 151] on button "Mark as Processing" at bounding box center [139, 154] width 44 height 12
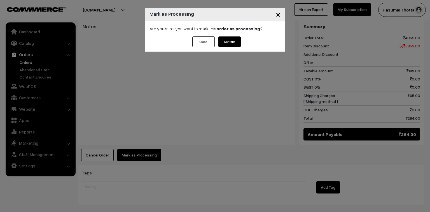
click at [225, 41] on button "Confirm" at bounding box center [229, 41] width 22 height 11
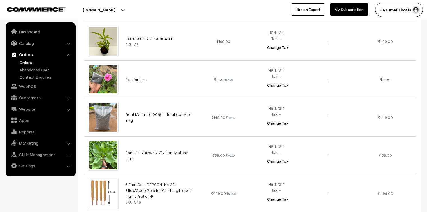
scroll to position [381, 0]
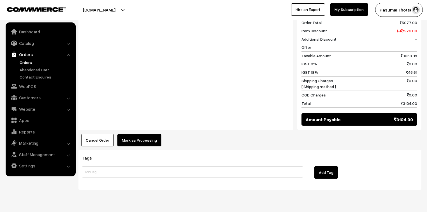
click at [149, 134] on button "Mark as Processing" at bounding box center [139, 140] width 44 height 12
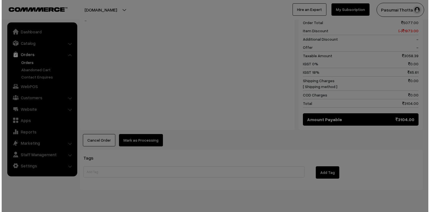
scroll to position [525, 0]
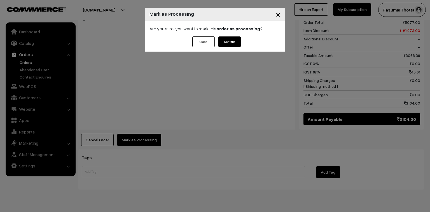
click at [219, 46] on button "Confirm" at bounding box center [229, 41] width 22 height 11
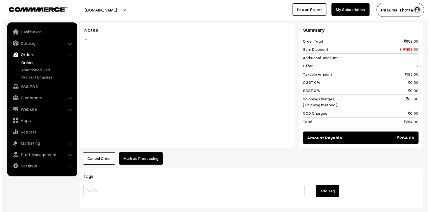
scroll to position [269, 0]
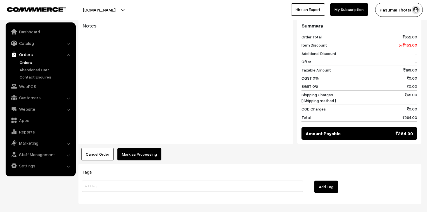
click at [145, 150] on button "Mark as Processing" at bounding box center [139, 154] width 44 height 12
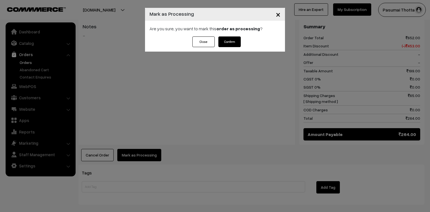
click at [225, 43] on button "Confirm" at bounding box center [229, 41] width 22 height 11
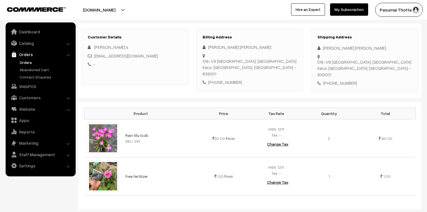
scroll to position [67, 0]
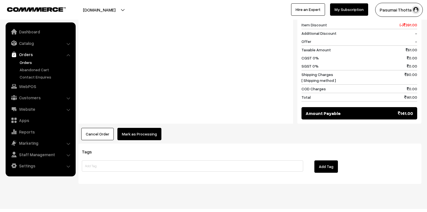
click at [140, 128] on button "Mark as Processing" at bounding box center [139, 134] width 44 height 12
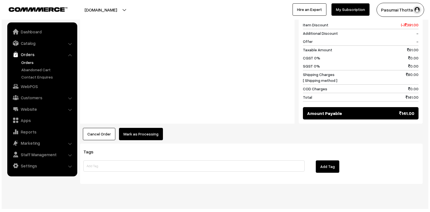
scroll to position [290, 0]
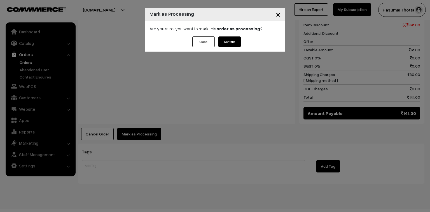
click at [231, 43] on button "Confirm" at bounding box center [229, 41] width 22 height 11
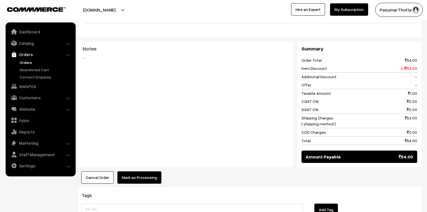
scroll to position [246, 0]
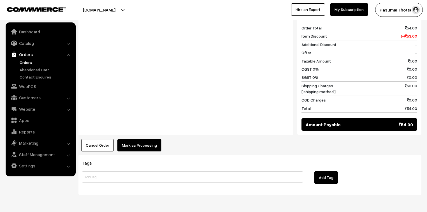
click at [129, 139] on button "Mark as Processing" at bounding box center [139, 145] width 44 height 12
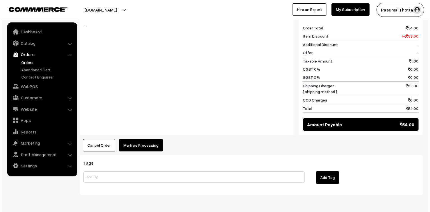
scroll to position [247, 0]
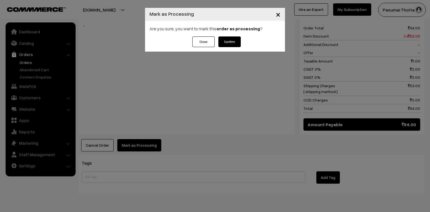
click at [221, 45] on button "Confirm" at bounding box center [229, 41] width 22 height 11
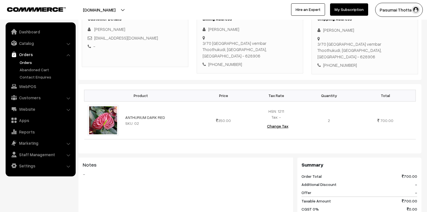
scroll to position [243, 0]
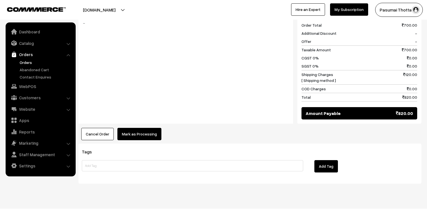
click at [131, 128] on button "Mark as Processing" at bounding box center [139, 134] width 44 height 12
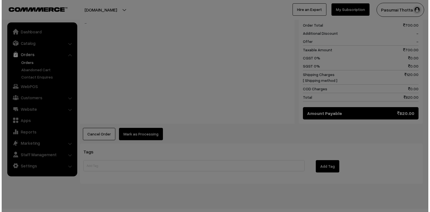
scroll to position [243, 0]
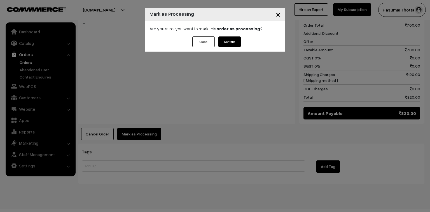
click at [225, 43] on button "Confirm" at bounding box center [229, 41] width 22 height 11
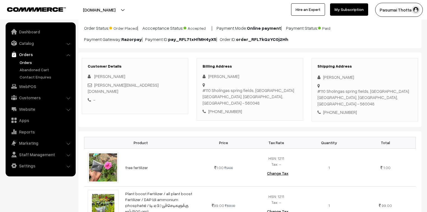
scroll to position [67, 0]
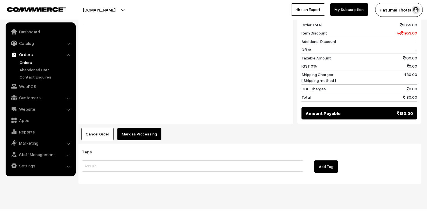
click at [128, 128] on button "Mark as Processing" at bounding box center [139, 134] width 44 height 12
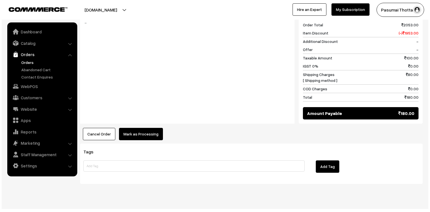
scroll to position [281, 0]
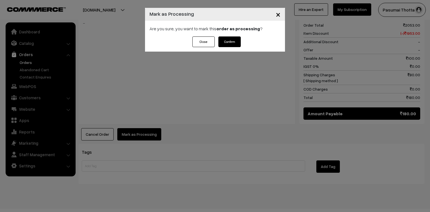
click at [229, 41] on button "Confirm" at bounding box center [229, 41] width 22 height 11
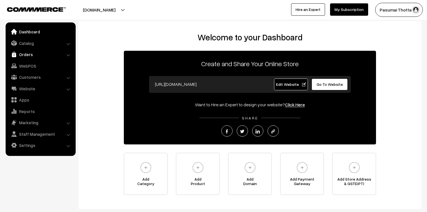
click at [20, 55] on link "Orders" at bounding box center [40, 54] width 67 height 10
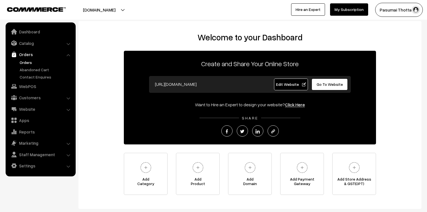
click at [23, 61] on link "Orders" at bounding box center [45, 62] width 55 height 6
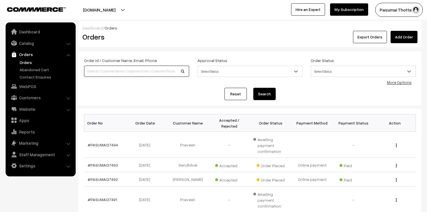
click at [97, 69] on input at bounding box center [136, 71] width 105 height 11
type input "37110"
click at [253, 88] on button "Search" at bounding box center [264, 94] width 22 height 12
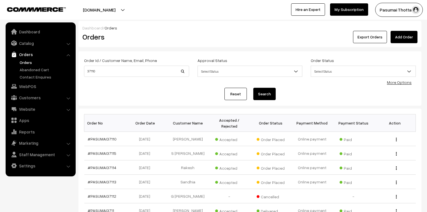
click at [273, 93] on button "Search" at bounding box center [264, 94] width 22 height 12
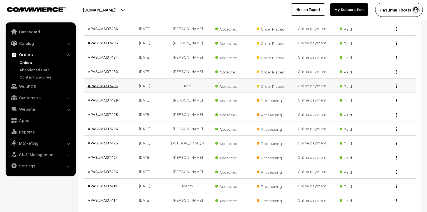
scroll to position [829, 0]
drag, startPoint x: 110, startPoint y: 44, endPoint x: 105, endPoint y: 48, distance: 6.8
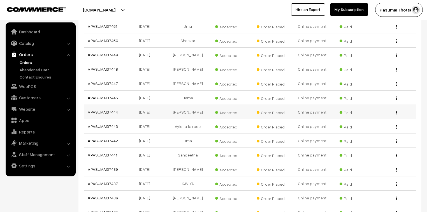
scroll to position [649, 0]
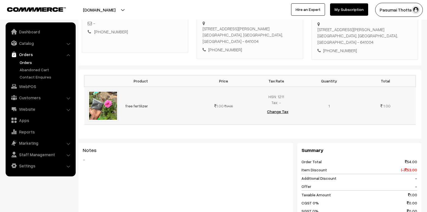
scroll to position [157, 0]
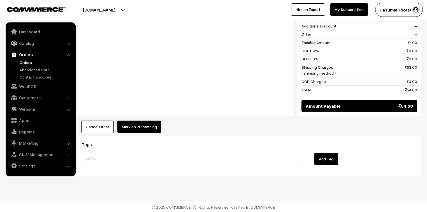
click at [132, 126] on button "Mark as Processing" at bounding box center [139, 126] width 44 height 12
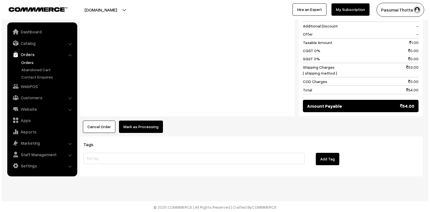
scroll to position [259, 0]
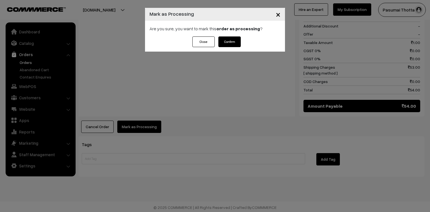
click at [233, 36] on div "Are you sure, you want to mark this order as processing ?" at bounding box center [215, 29] width 140 height 16
click at [229, 39] on button "Confirm" at bounding box center [229, 41] width 22 height 11
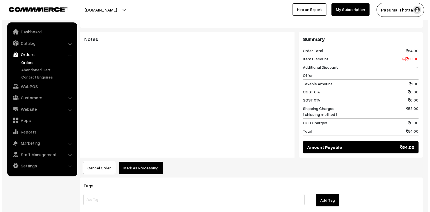
scroll to position [224, 0]
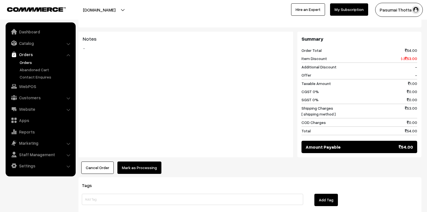
click at [142, 161] on button "Mark as Processing" at bounding box center [139, 167] width 44 height 12
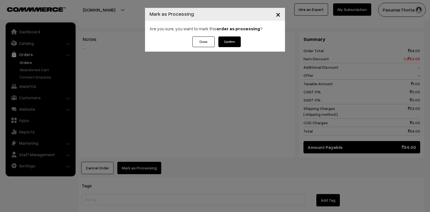
click at [226, 42] on button "Confirm" at bounding box center [229, 41] width 22 height 11
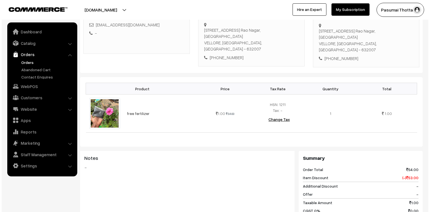
scroll to position [224, 0]
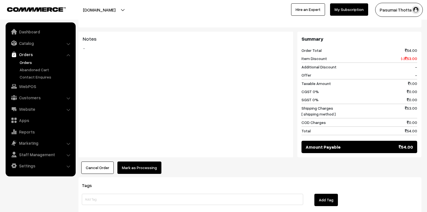
click at [133, 161] on button "Mark as Processing" at bounding box center [139, 167] width 44 height 12
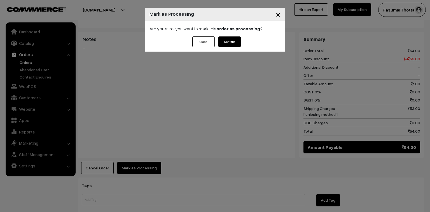
click at [232, 38] on button "Confirm" at bounding box center [229, 41] width 22 height 11
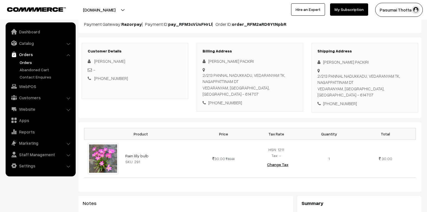
scroll to position [67, 0]
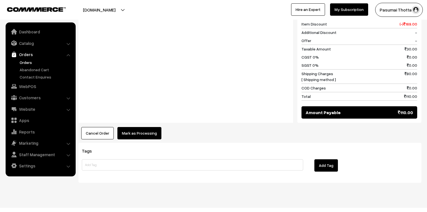
click at [136, 127] on button "Mark as Processing" at bounding box center [139, 133] width 44 height 12
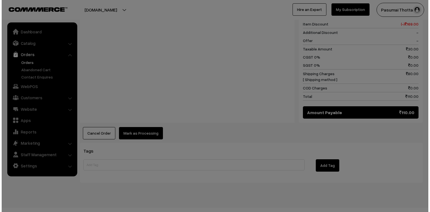
scroll to position [259, 0]
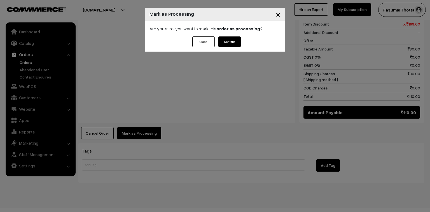
click at [235, 44] on button "Confirm" at bounding box center [229, 41] width 22 height 11
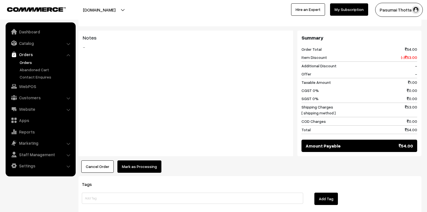
scroll to position [259, 0]
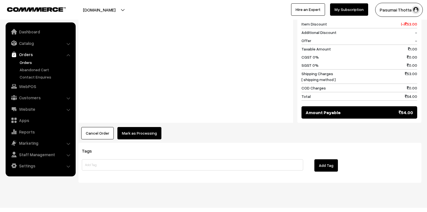
click at [142, 127] on button "Mark as Processing" at bounding box center [139, 133] width 44 height 12
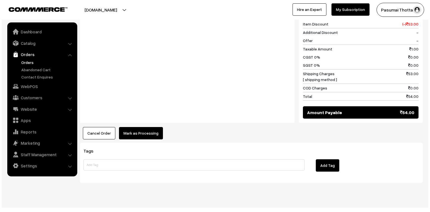
scroll to position [259, 0]
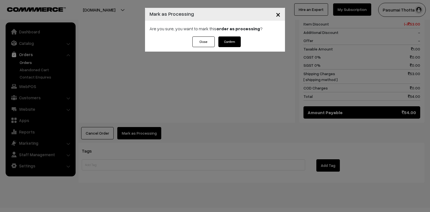
click at [232, 39] on button "Confirm" at bounding box center [229, 41] width 22 height 11
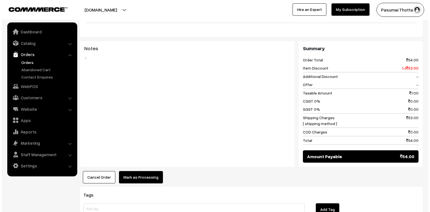
scroll to position [246, 0]
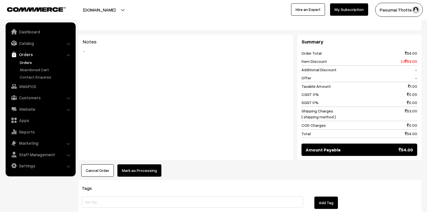
click at [152, 164] on button "Mark as Processing" at bounding box center [139, 170] width 44 height 12
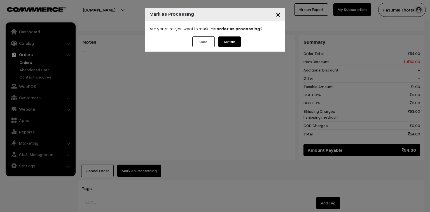
click at [233, 37] on button "Confirm" at bounding box center [229, 41] width 22 height 11
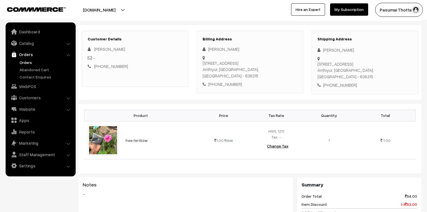
scroll to position [90, 0]
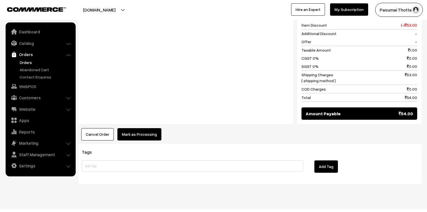
click at [144, 129] on button "Mark as Processing" at bounding box center [139, 134] width 44 height 12
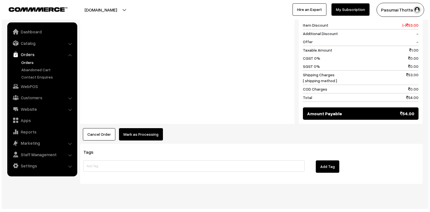
scroll to position [252, 0]
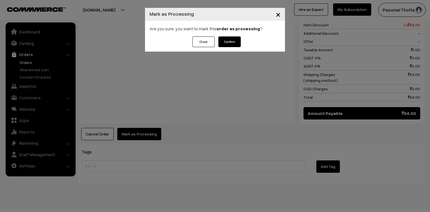
click at [230, 42] on button "Confirm" at bounding box center [229, 41] width 22 height 11
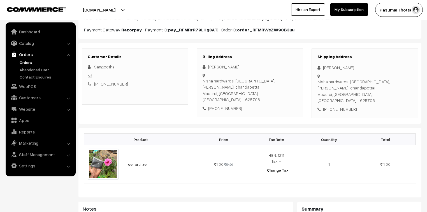
scroll to position [67, 0]
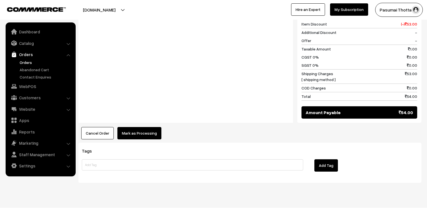
click at [141, 127] on button "Mark as Processing" at bounding box center [139, 133] width 44 height 12
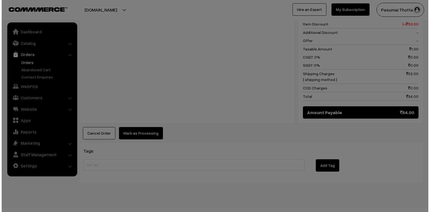
scroll to position [259, 0]
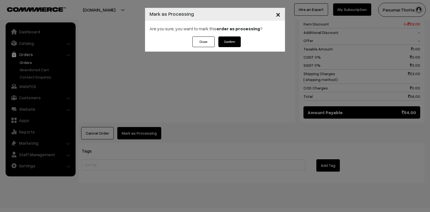
click at [227, 46] on button "Confirm" at bounding box center [229, 41] width 22 height 11
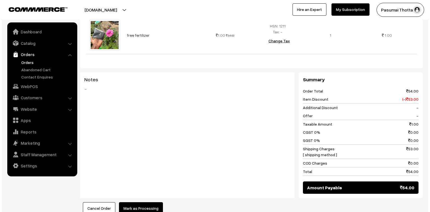
scroll to position [202, 0]
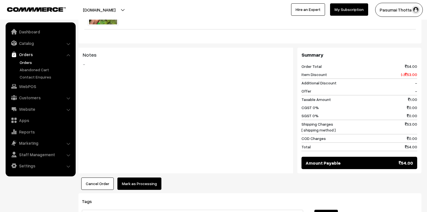
click at [137, 179] on button "Mark as Processing" at bounding box center [139, 183] width 44 height 12
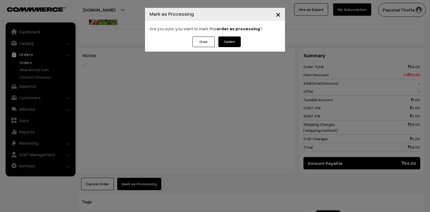
click at [235, 41] on button "Confirm" at bounding box center [229, 41] width 22 height 11
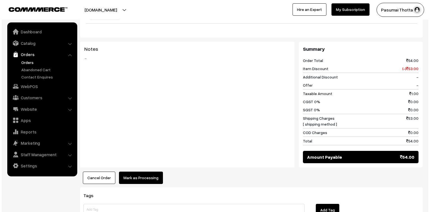
scroll to position [224, 0]
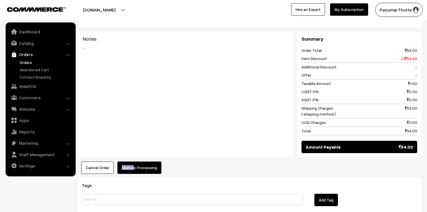
drag, startPoint x: 131, startPoint y: 153, endPoint x: 131, endPoint y: 157, distance: 4.3
click at [131, 157] on div "Product Price Tax Rate Quantity Total free fertilizer 1.00 54.00" at bounding box center [249, 65] width 343 height 215
click at [157, 161] on button "Mark as Processing" at bounding box center [139, 167] width 44 height 12
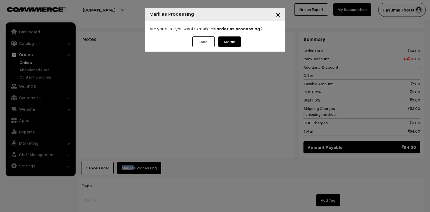
click at [237, 39] on button "Confirm" at bounding box center [229, 41] width 22 height 11
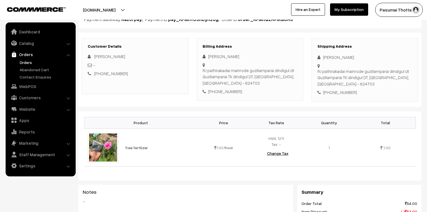
scroll to position [67, 0]
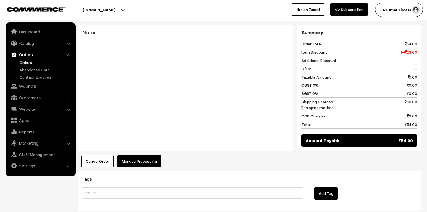
click at [145, 159] on button "Mark as Processing" at bounding box center [139, 161] width 44 height 12
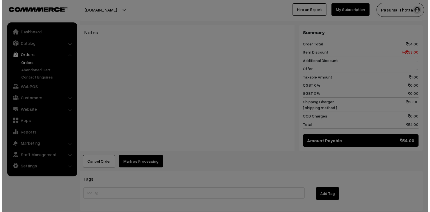
scroll to position [218, 0]
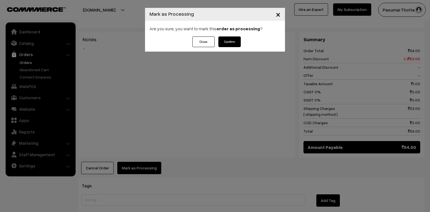
click at [232, 44] on button "Confirm" at bounding box center [229, 41] width 22 height 11
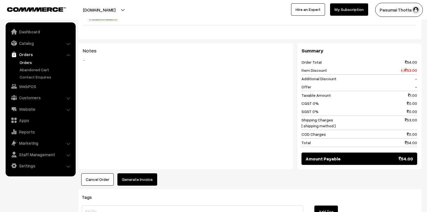
scroll to position [246, 0]
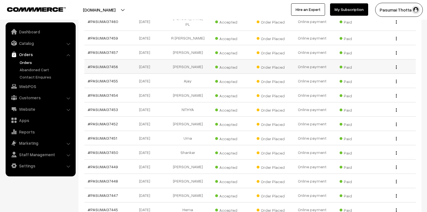
scroll to position [583, 0]
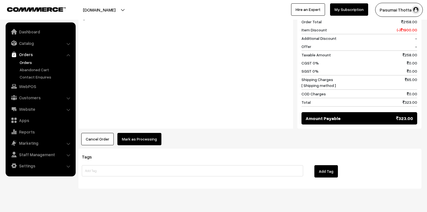
scroll to position [291, 0]
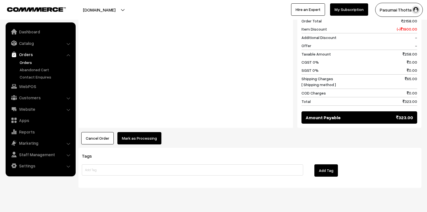
click at [130, 132] on button "Mark as Processing" at bounding box center [139, 138] width 44 height 12
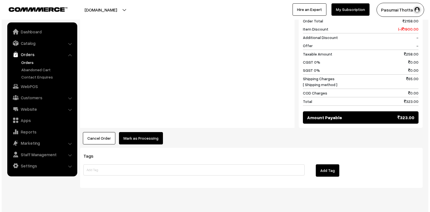
scroll to position [292, 0]
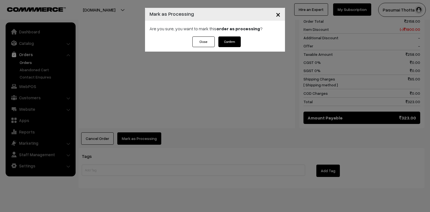
click at [227, 39] on button "Confirm" at bounding box center [229, 41] width 22 height 11
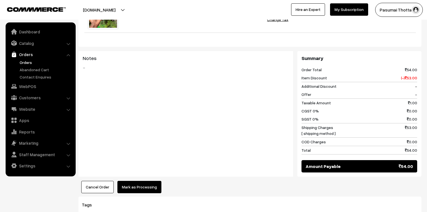
scroll to position [251, 0]
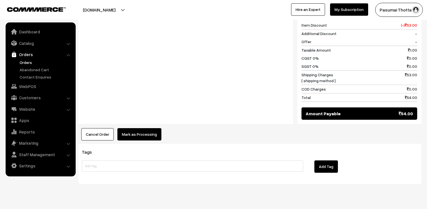
click at [136, 128] on button "Mark as Processing" at bounding box center [139, 134] width 44 height 12
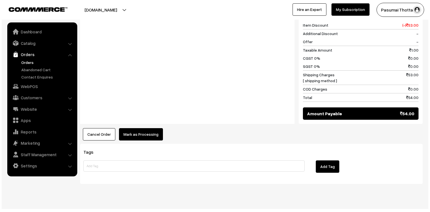
scroll to position [252, 0]
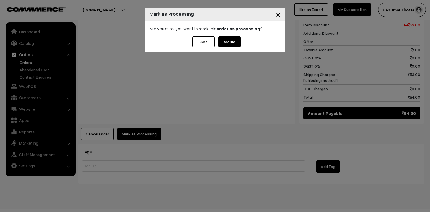
click at [228, 39] on button "Confirm" at bounding box center [229, 41] width 22 height 11
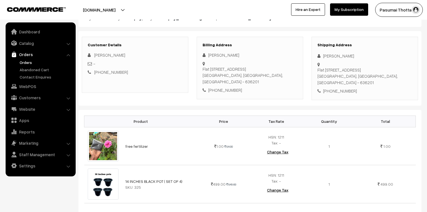
scroll to position [67, 0]
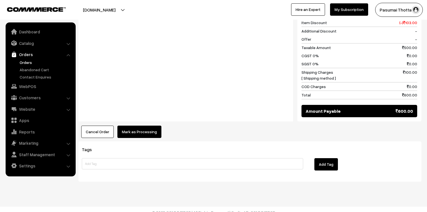
click at [149, 134] on button "Mark as Processing" at bounding box center [139, 131] width 44 height 12
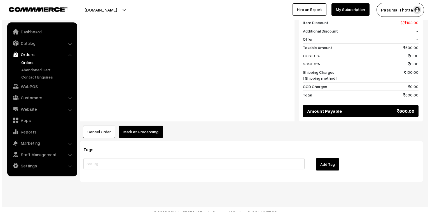
scroll to position [292, 0]
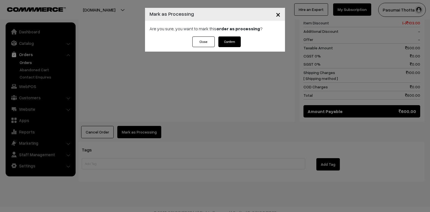
click at [232, 43] on button "Confirm" at bounding box center [229, 41] width 22 height 11
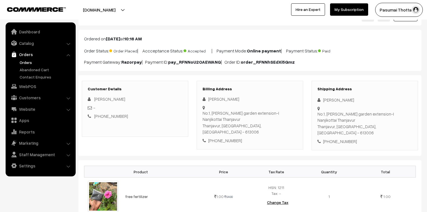
scroll to position [67, 0]
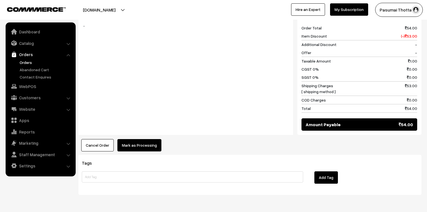
click at [141, 139] on button "Mark as Processing" at bounding box center [139, 145] width 44 height 12
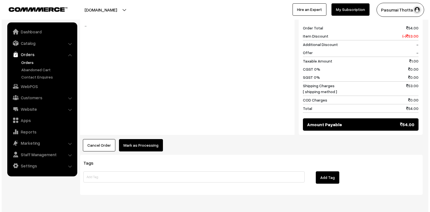
scroll to position [246, 0]
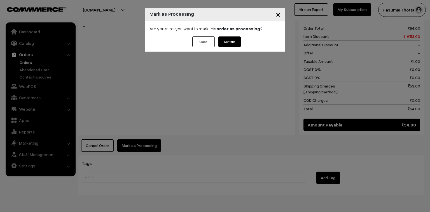
click at [231, 41] on button "Confirm" at bounding box center [229, 41] width 22 height 11
